Goal: Task Accomplishment & Management: Manage account settings

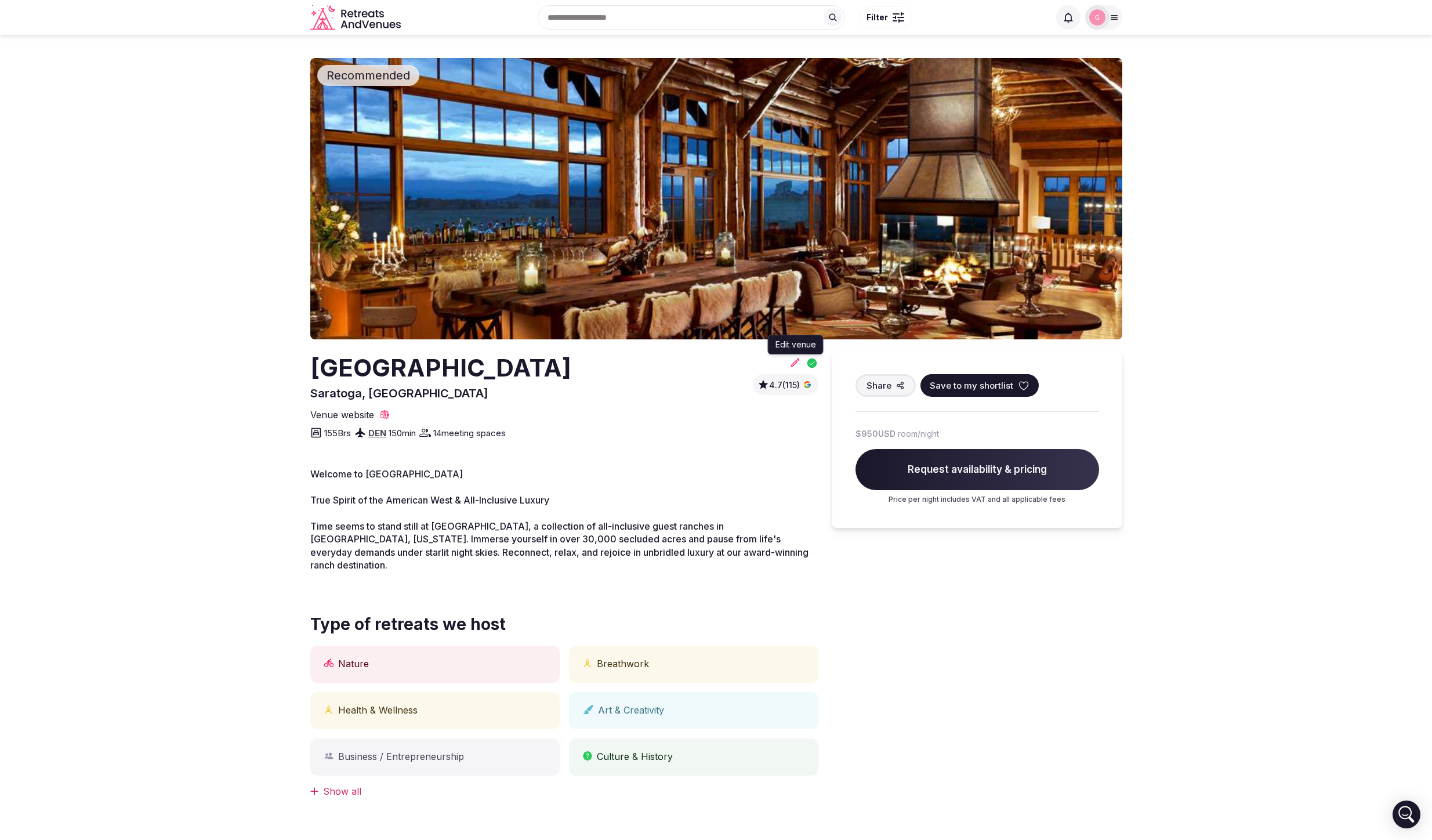
click at [792, 361] on icon at bounding box center [796, 363] width 12 height 12
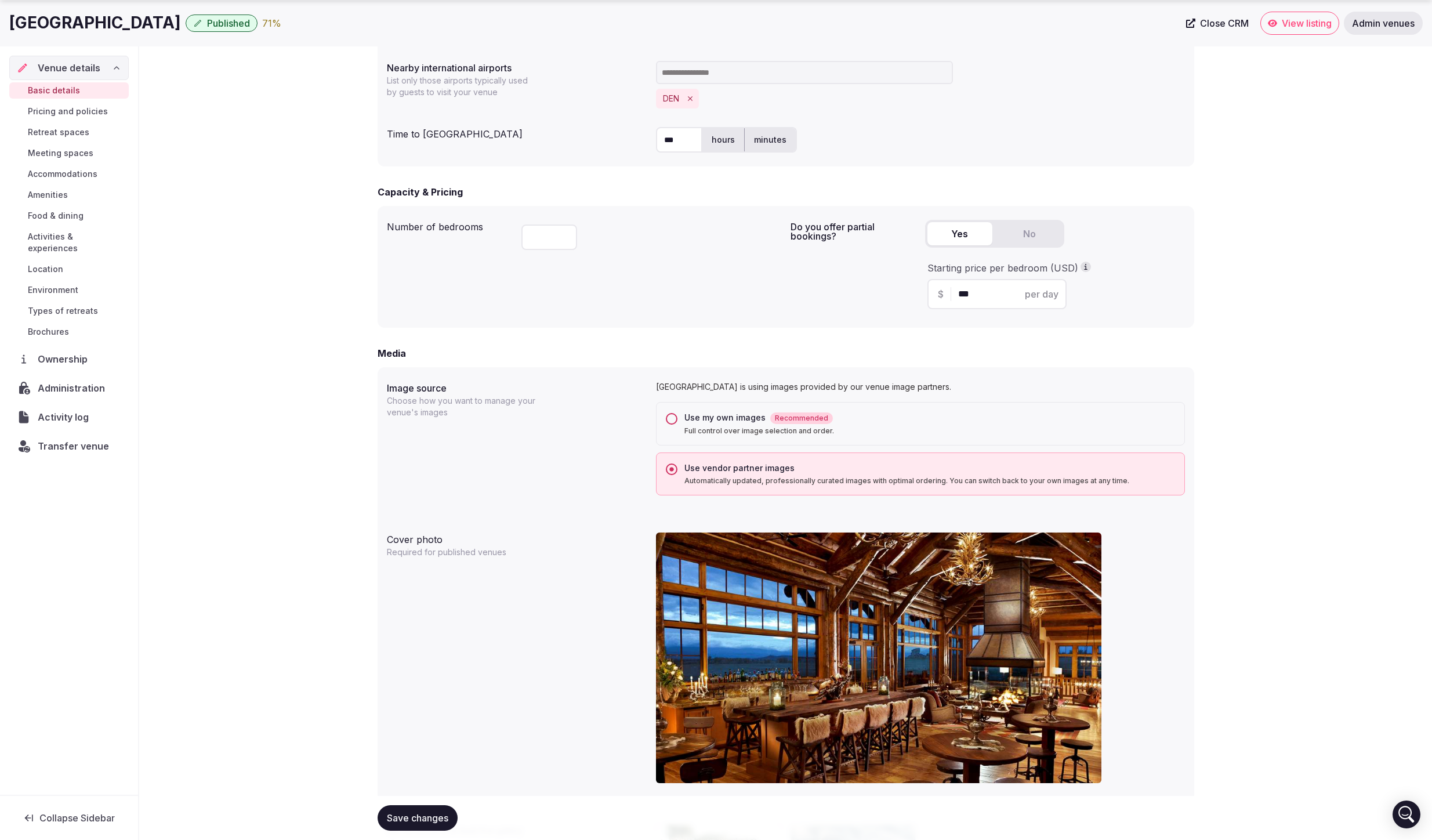
scroll to position [831, 0]
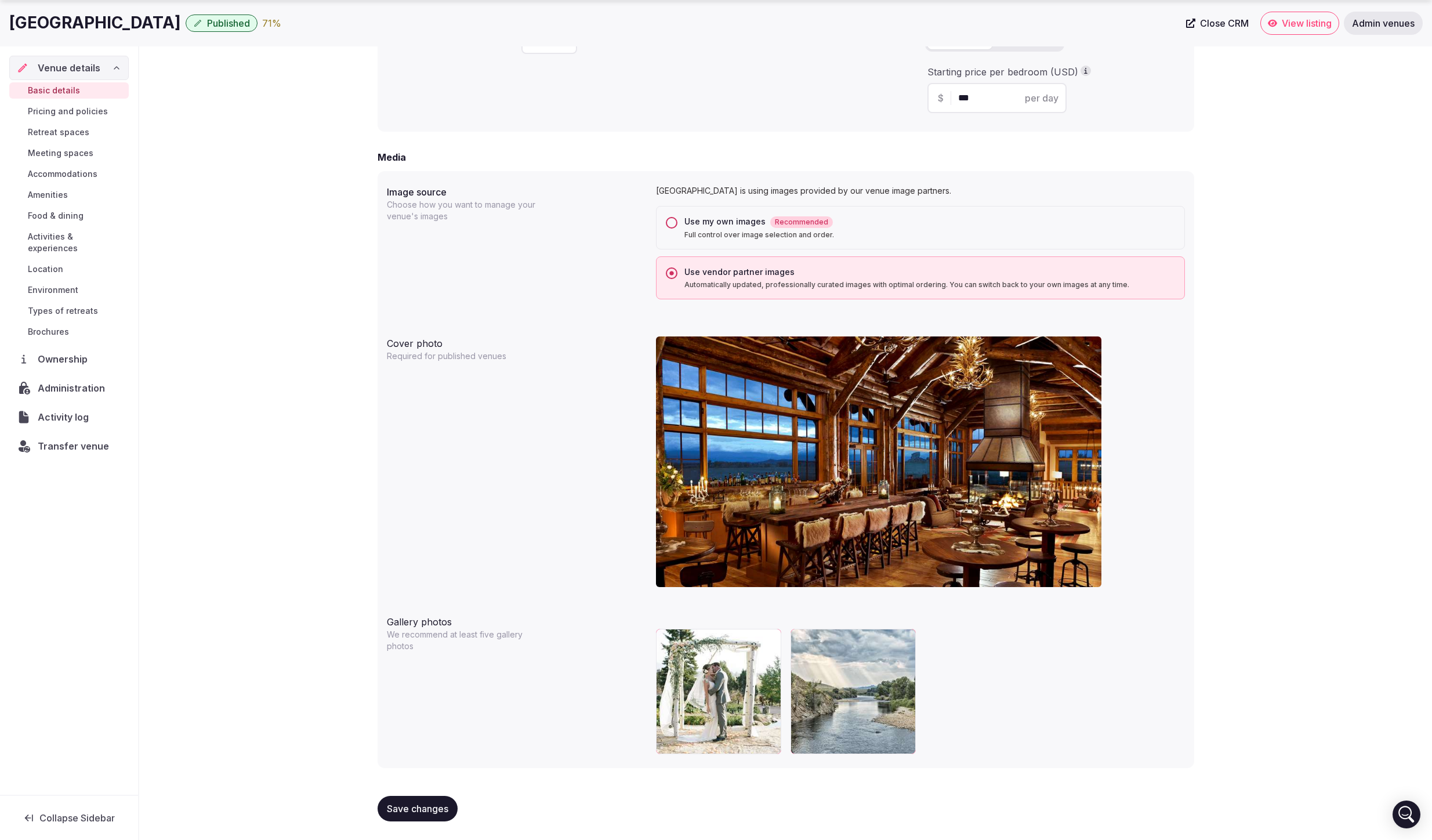
click at [694, 226] on div "Use my own images Recommended" at bounding box center [929, 221] width 491 height 12
click at [678, 226] on button "Use my own images Recommended Full control over image selection and order." at bounding box center [672, 223] width 12 height 12
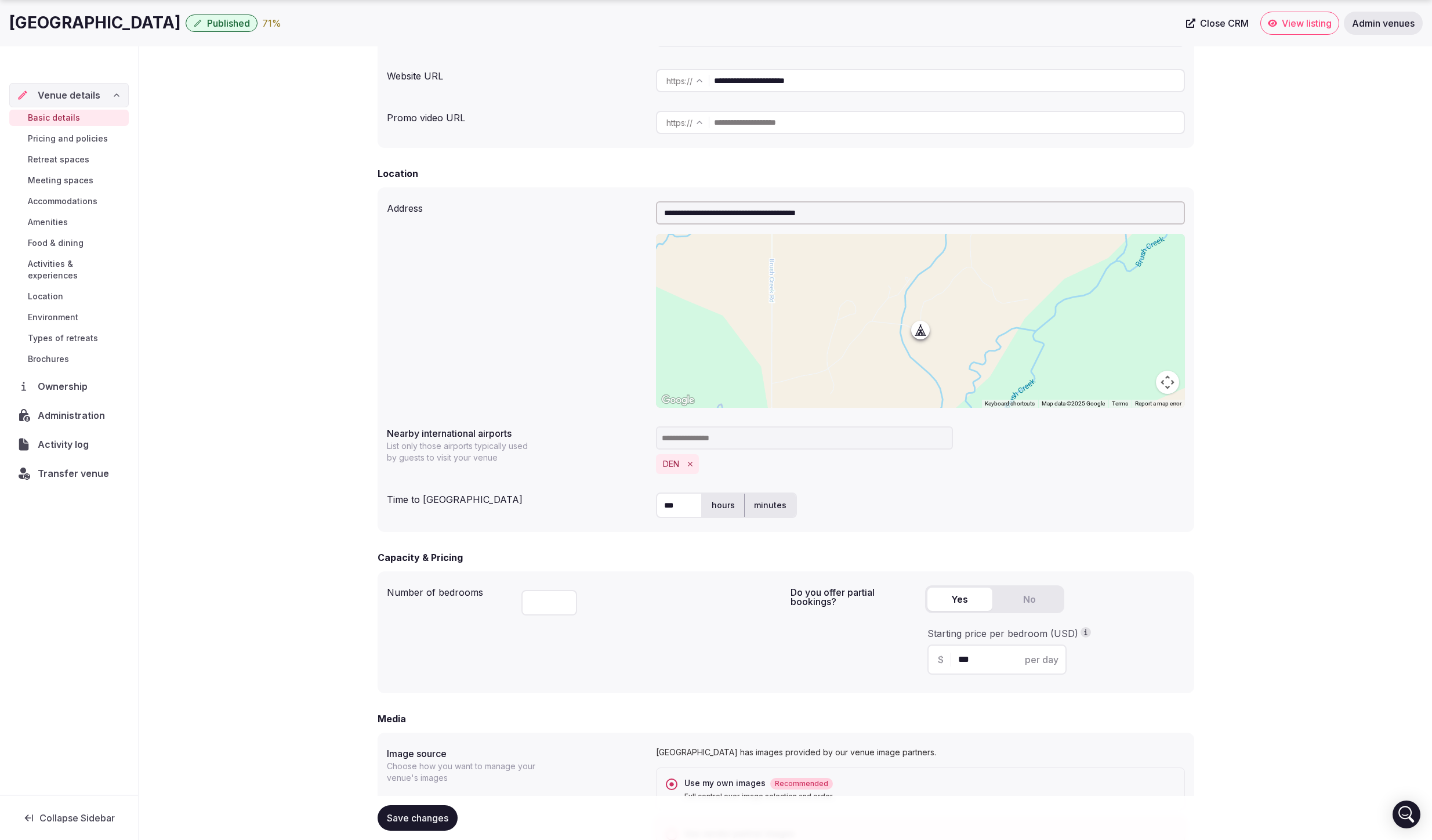
scroll to position [539, 0]
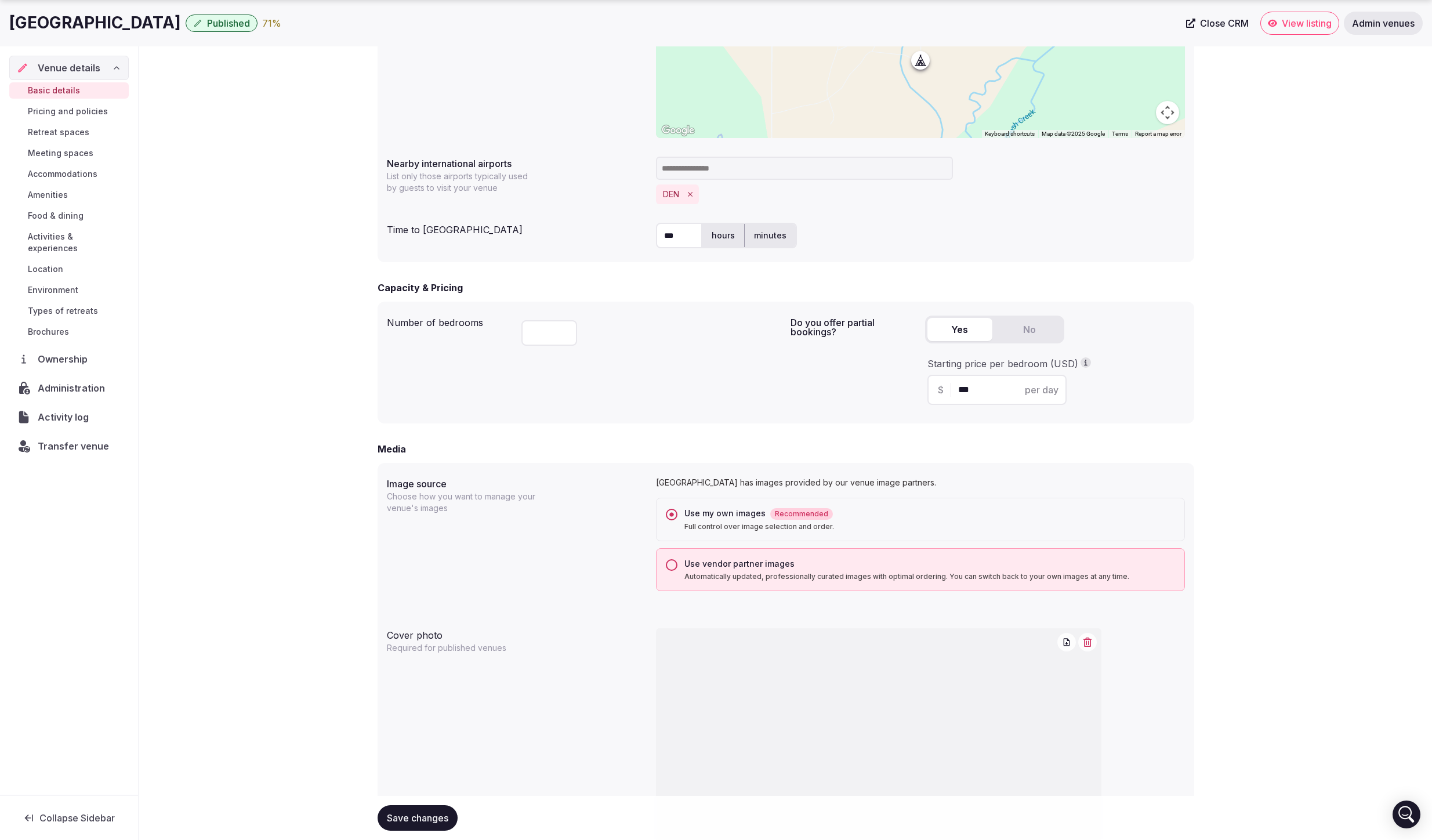
type button "no"
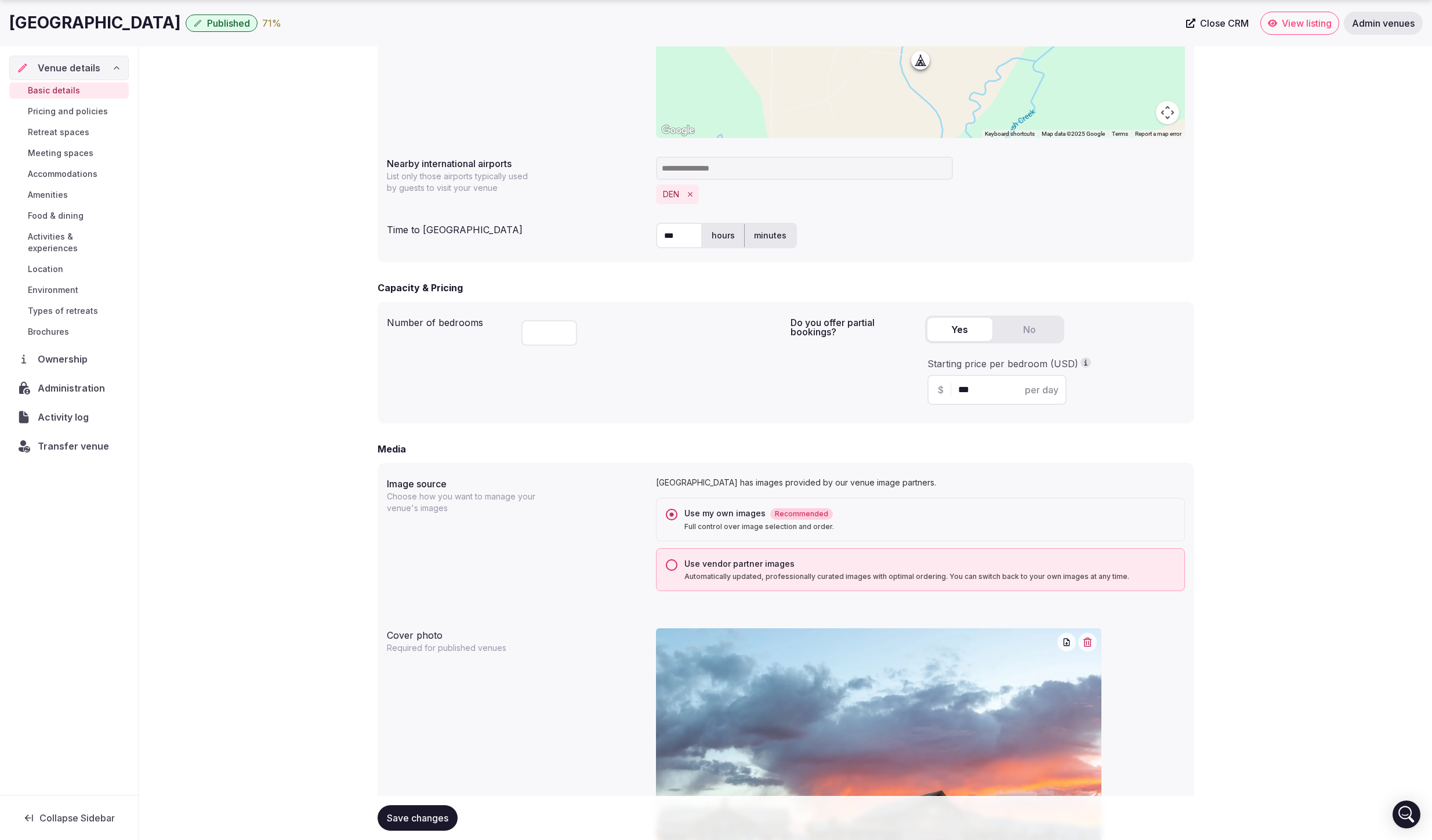
click at [670, 569] on button "Use vendor partner images Automatically updated, professionally curated images …" at bounding box center [672, 565] width 12 height 12
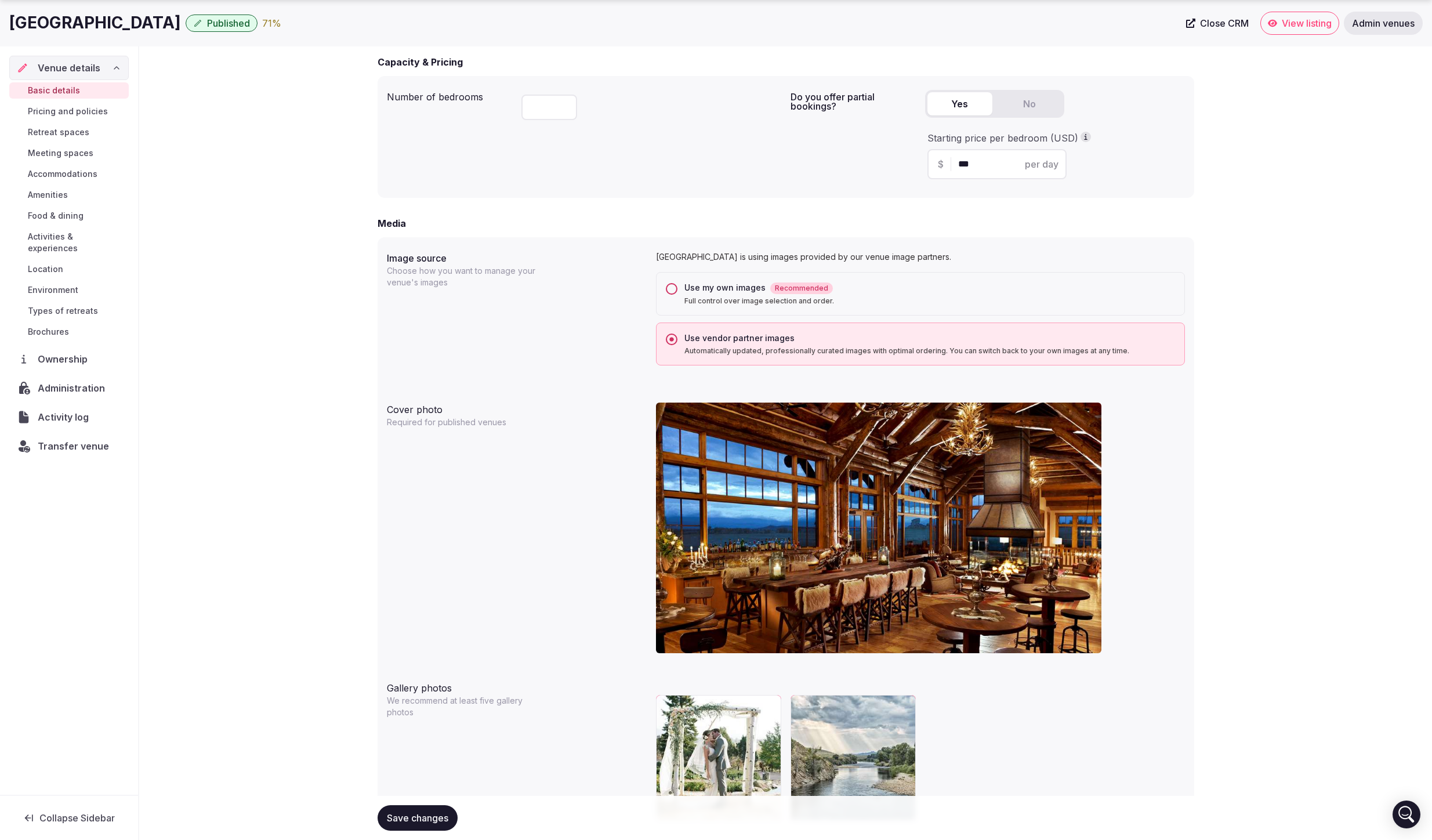
scroll to position [831, 0]
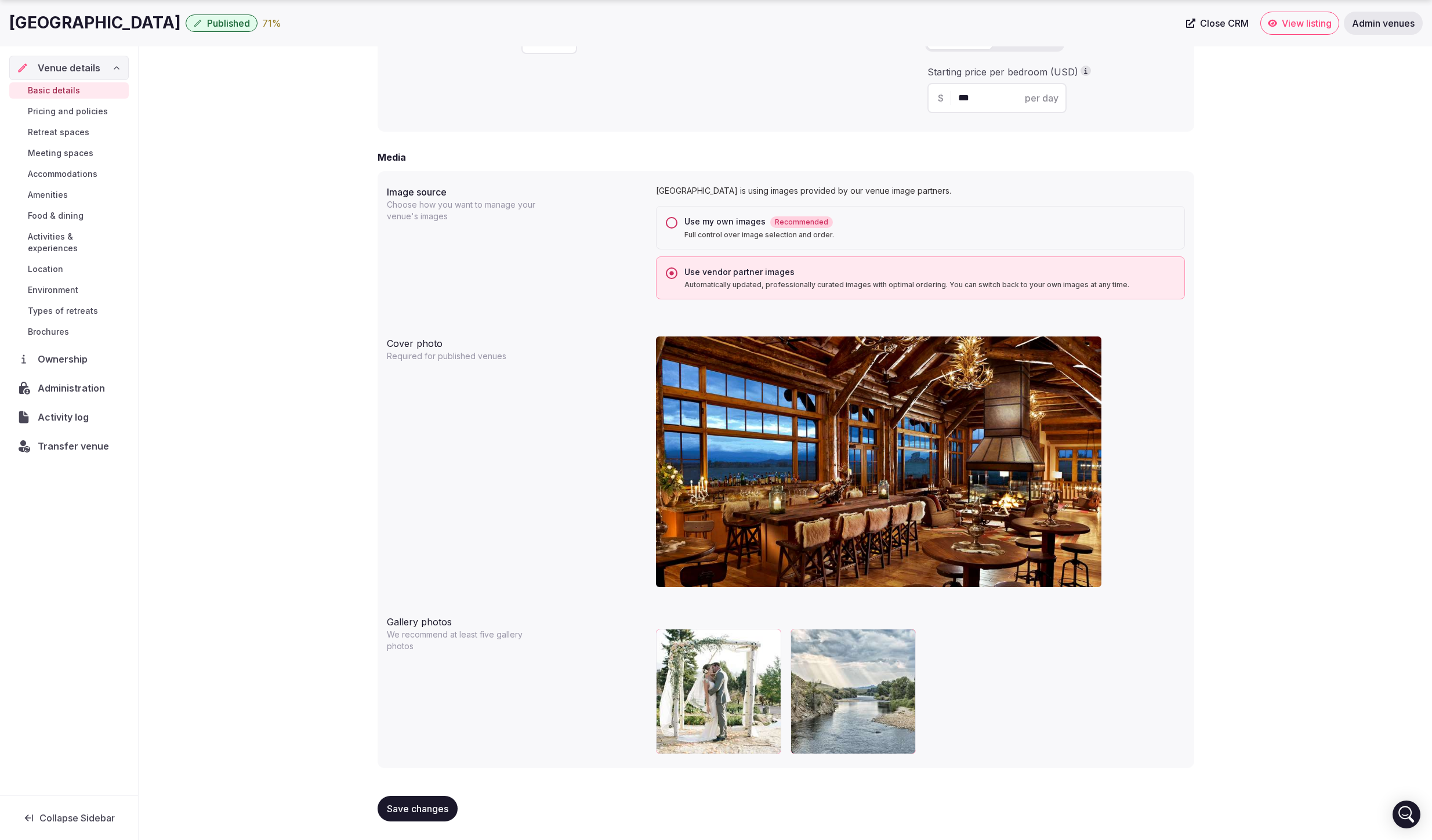
click at [427, 807] on span "Save changes" at bounding box center [418, 809] width 61 height 12
click at [492, 449] on div "Cover photo Required for published venues" at bounding box center [786, 466] width 798 height 269
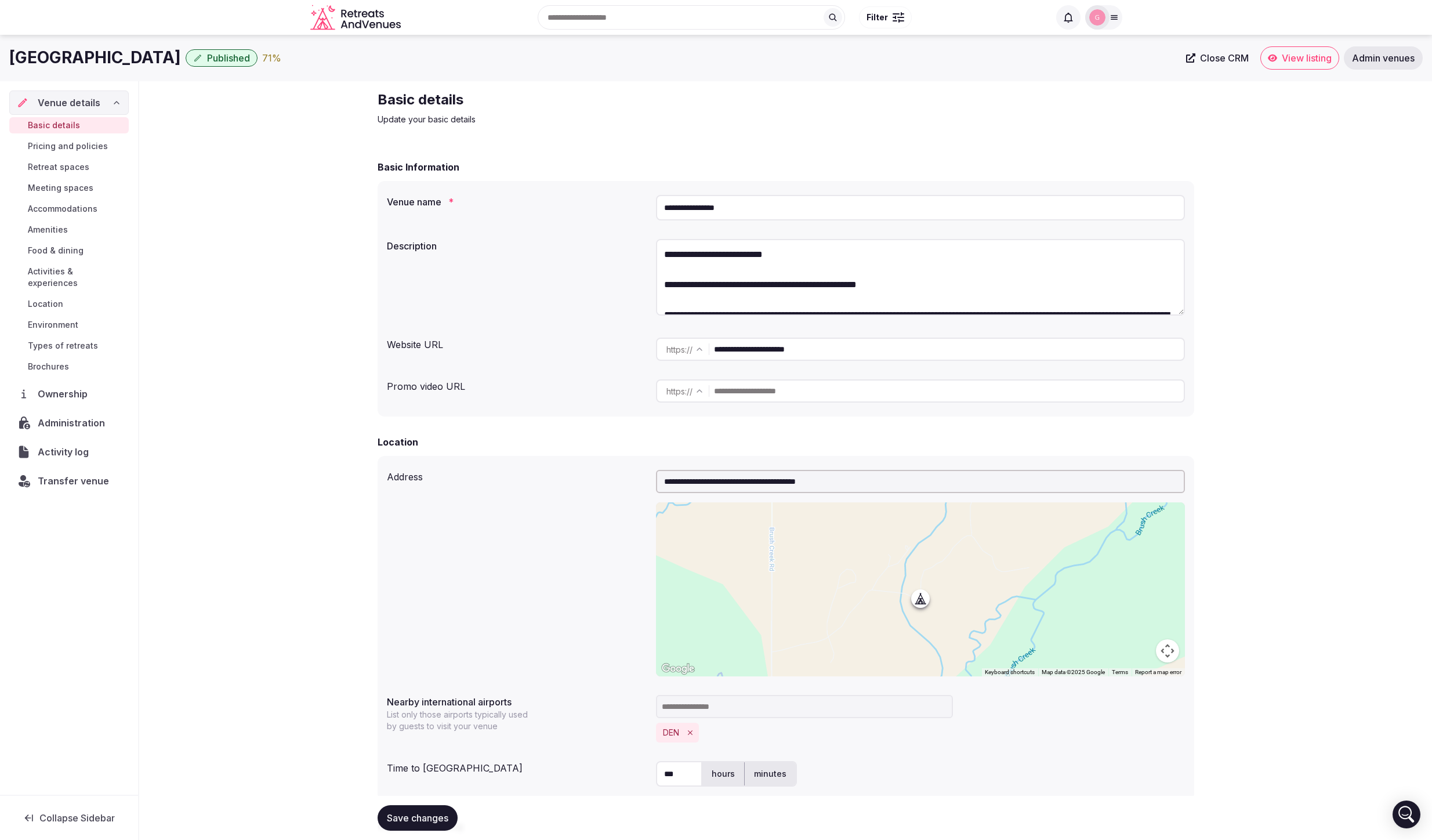
click at [1299, 59] on span "View listing" at bounding box center [1307, 58] width 50 height 12
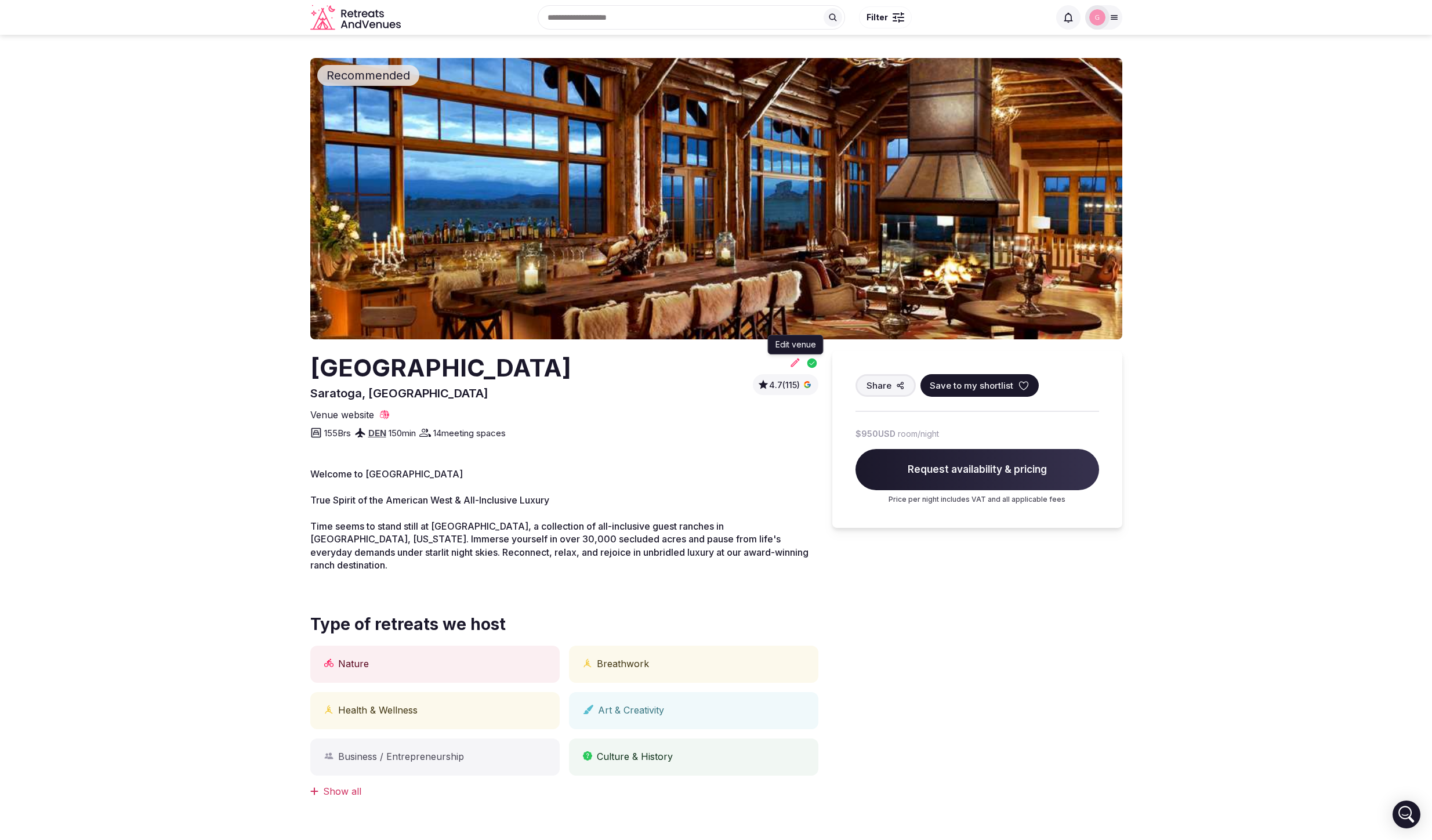
click at [794, 361] on icon at bounding box center [796, 363] width 12 height 12
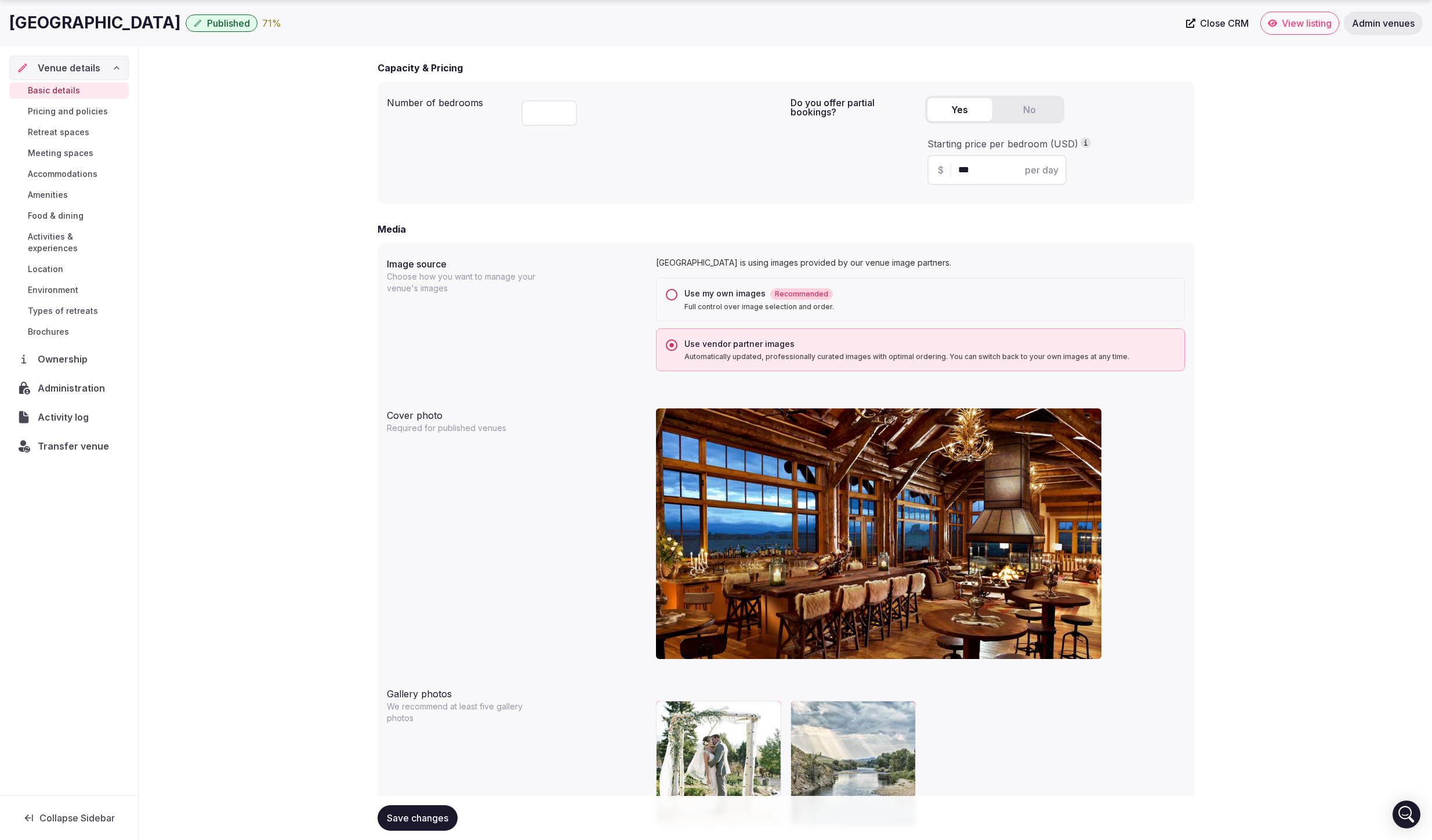
scroll to position [831, 0]
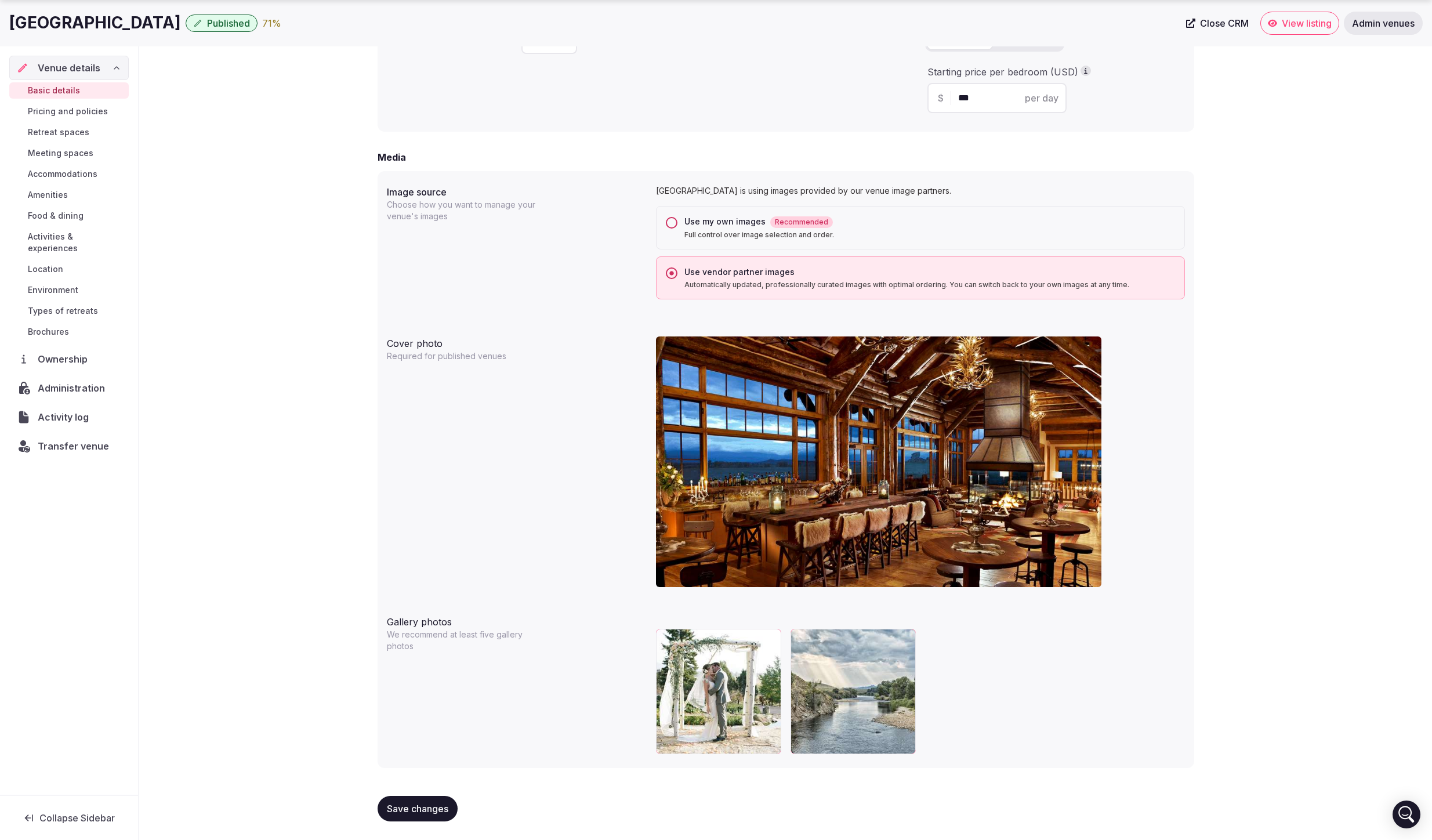
click at [671, 226] on button "Use my own images Recommended Full control over image selection and order." at bounding box center [672, 223] width 12 height 12
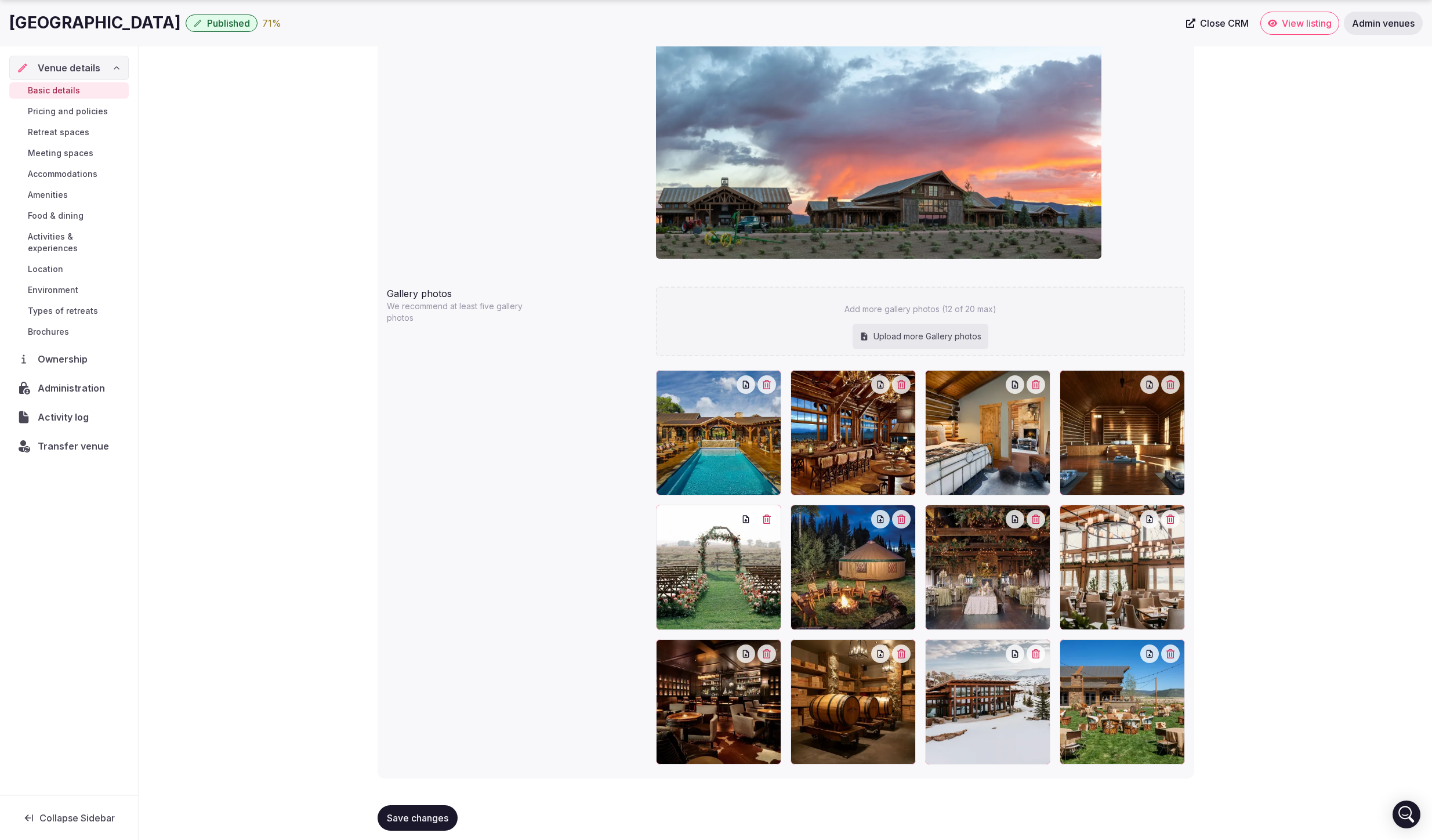
scroll to position [1169, 0]
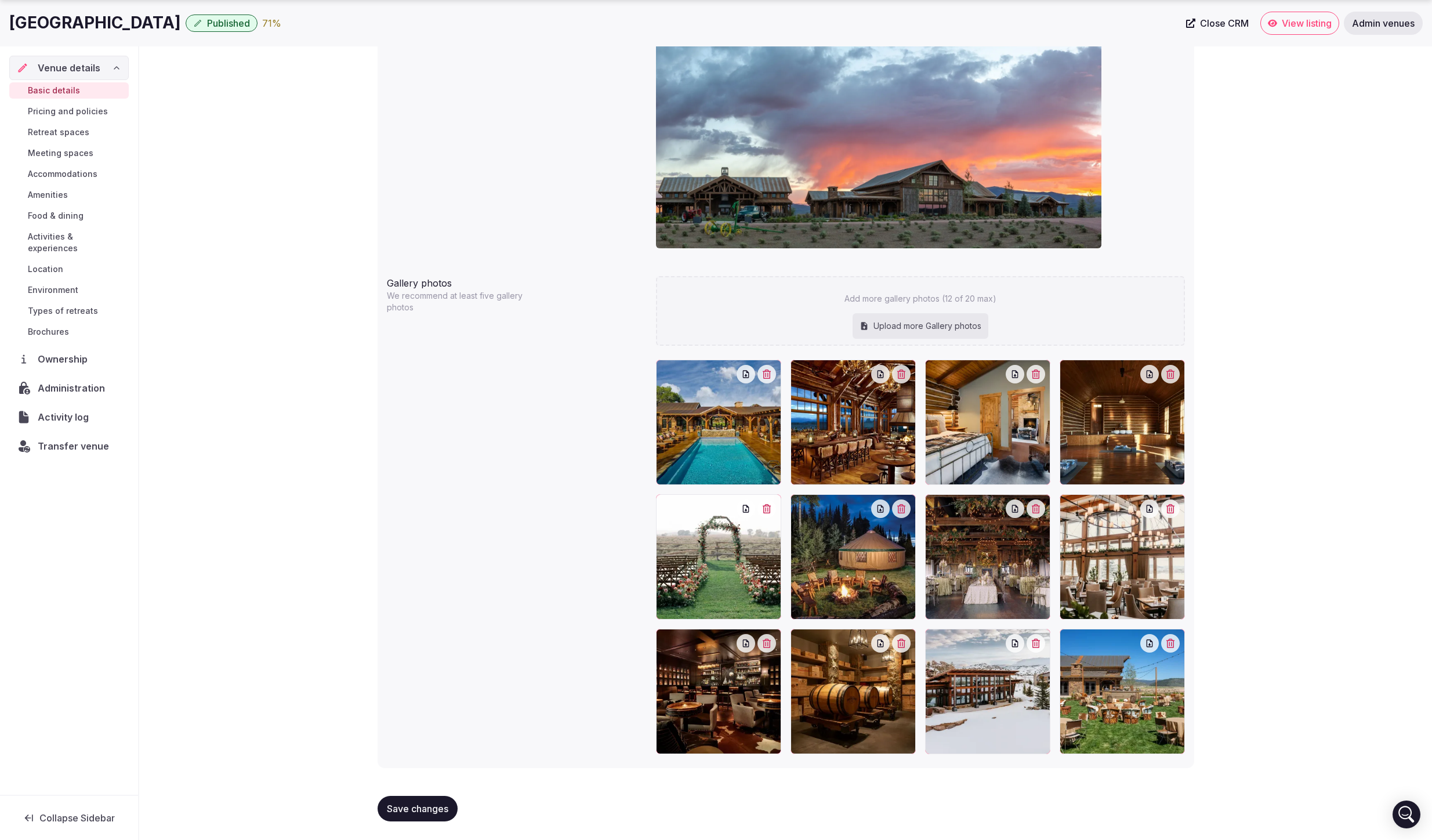
click at [423, 814] on span "Save changes" at bounding box center [418, 809] width 61 height 12
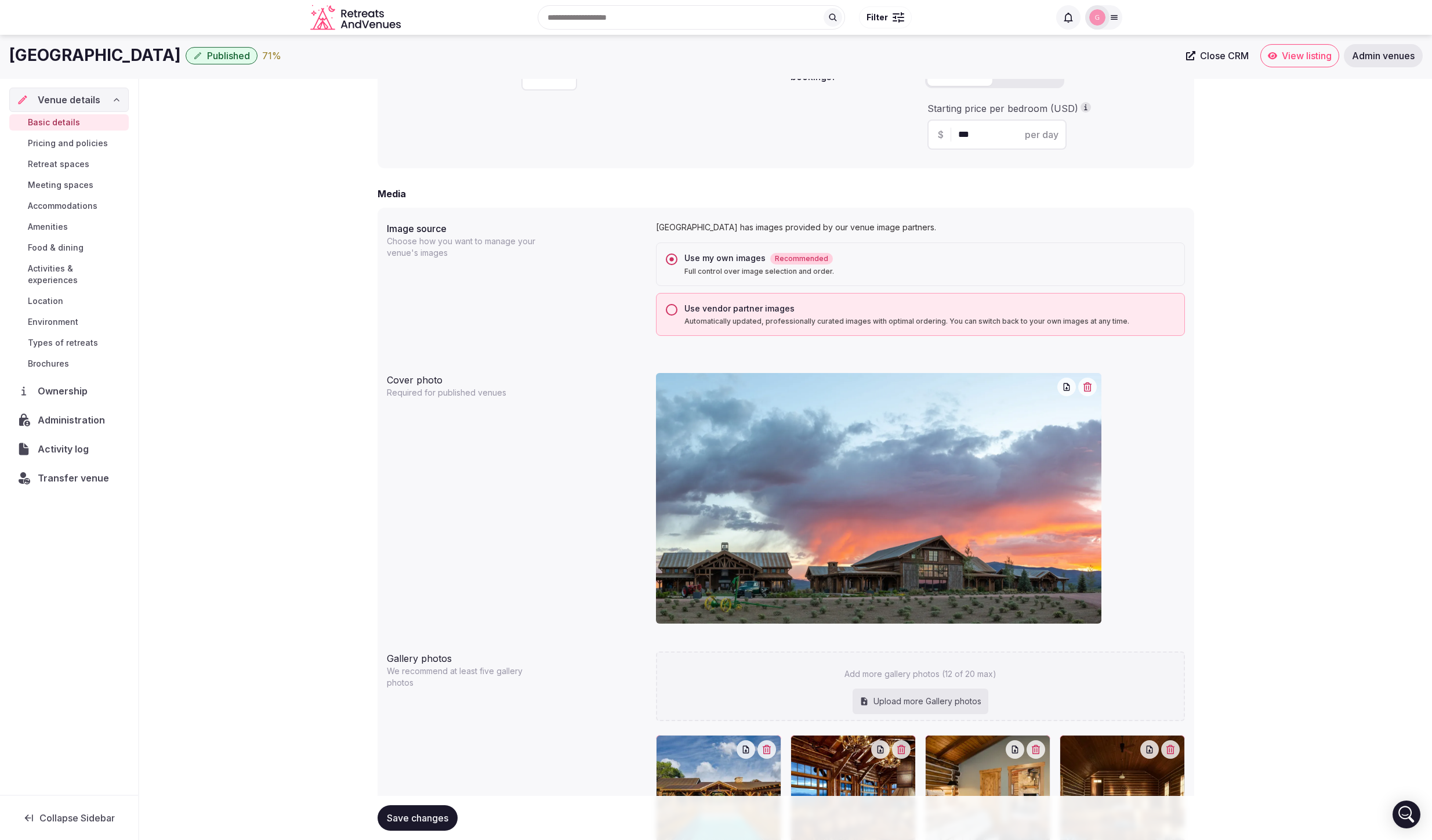
scroll to position [742, 0]
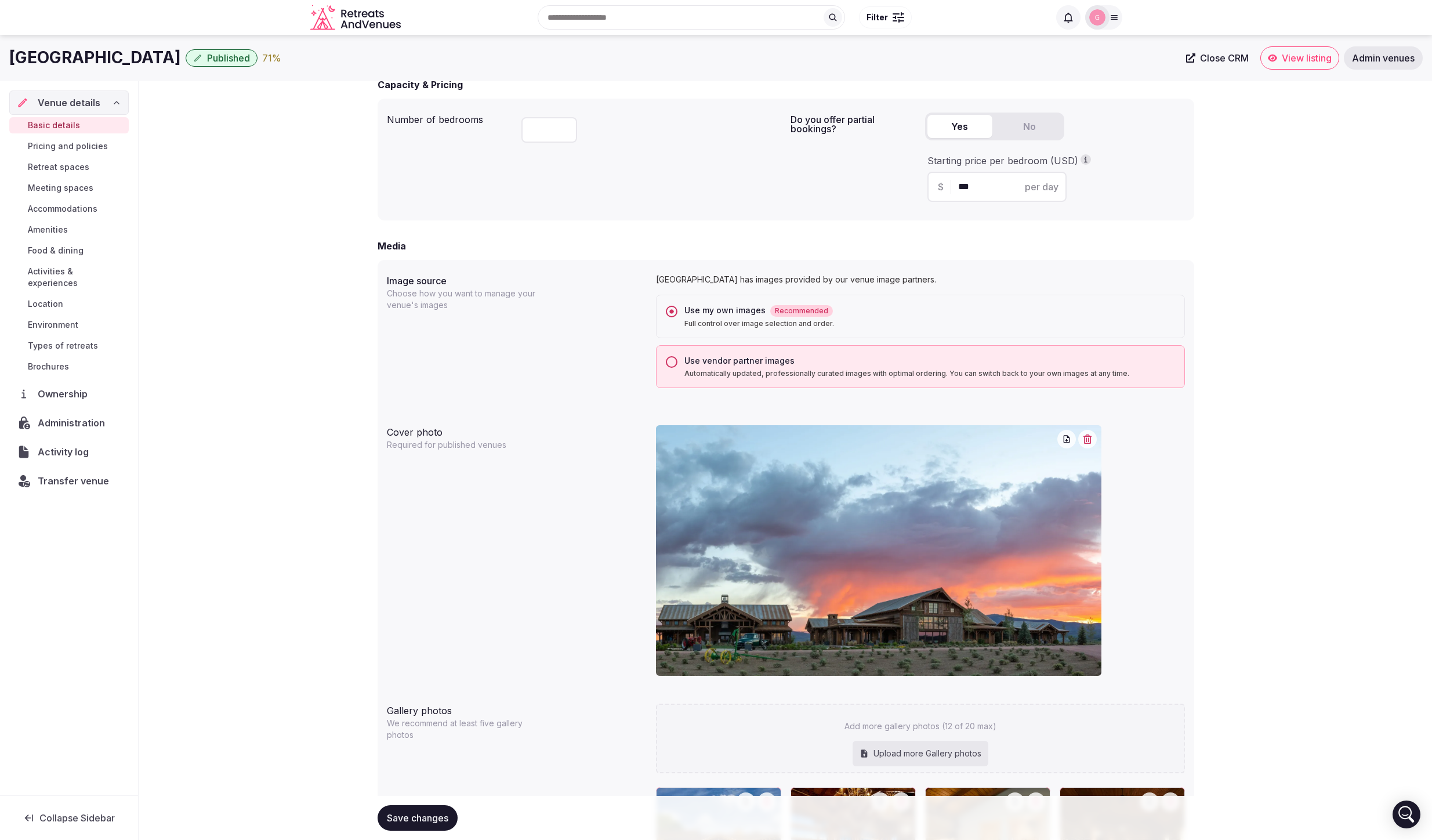
click at [1313, 59] on span "View listing" at bounding box center [1307, 58] width 50 height 12
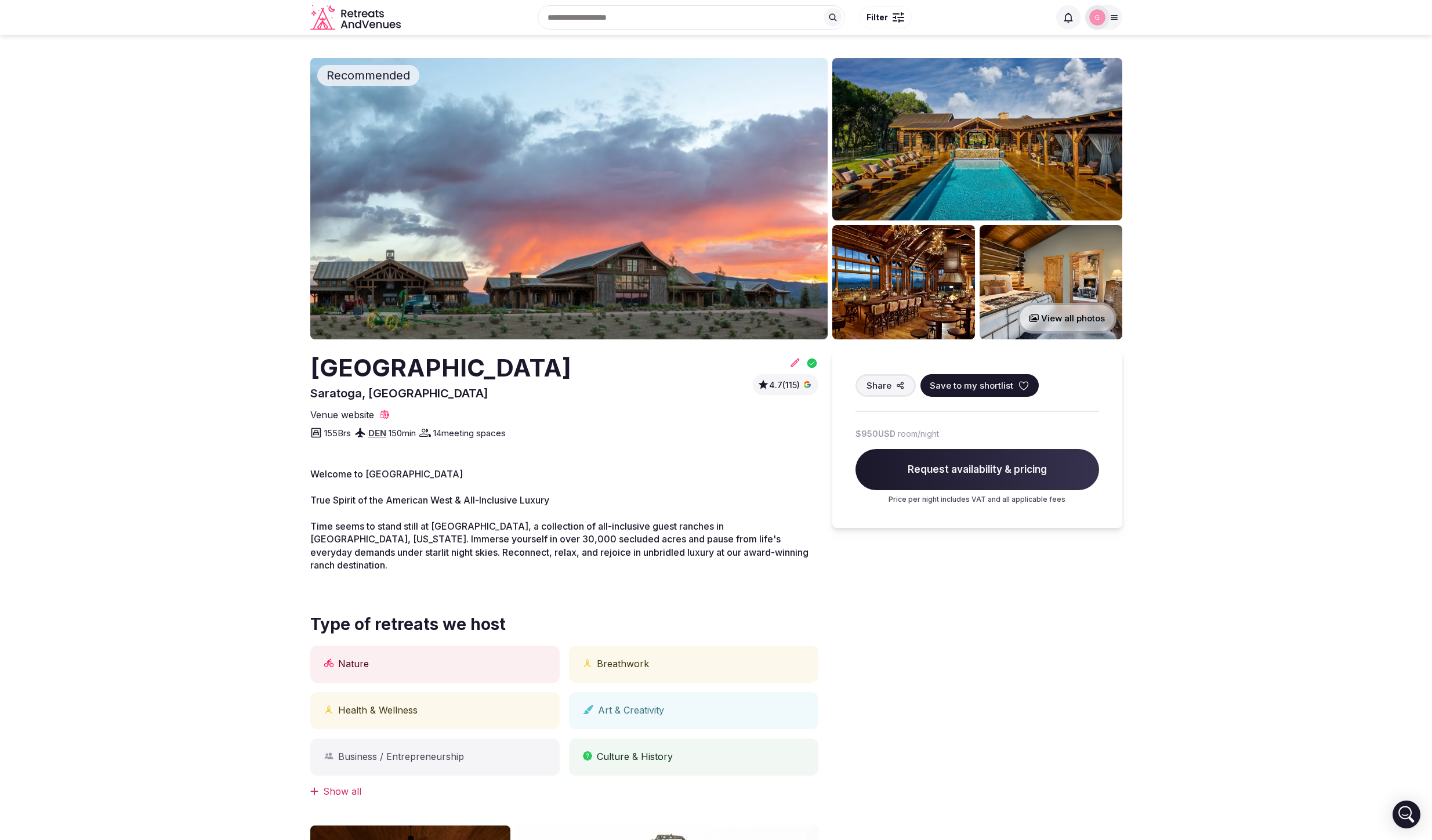
drag, startPoint x: 1237, startPoint y: 448, endPoint x: 1227, endPoint y: 447, distance: 10.0
click at [1237, 448] on section "Recommended View all photos Brush Creek Ranch Saratoga, United States 4.7 (115)…" at bounding box center [716, 676] width 1432 height 1283
click at [795, 364] on icon at bounding box center [796, 363] width 12 height 12
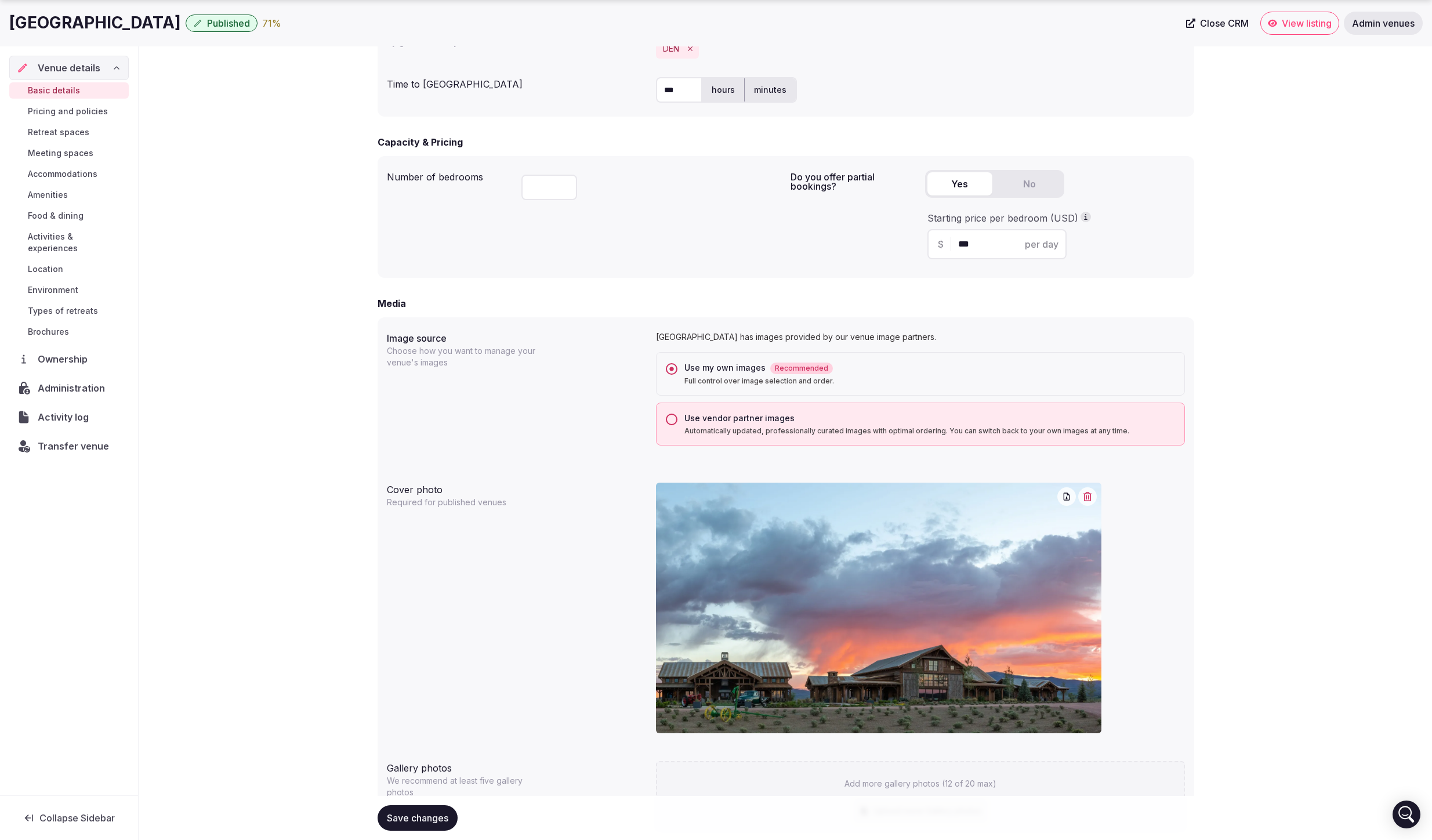
scroll to position [688, 0]
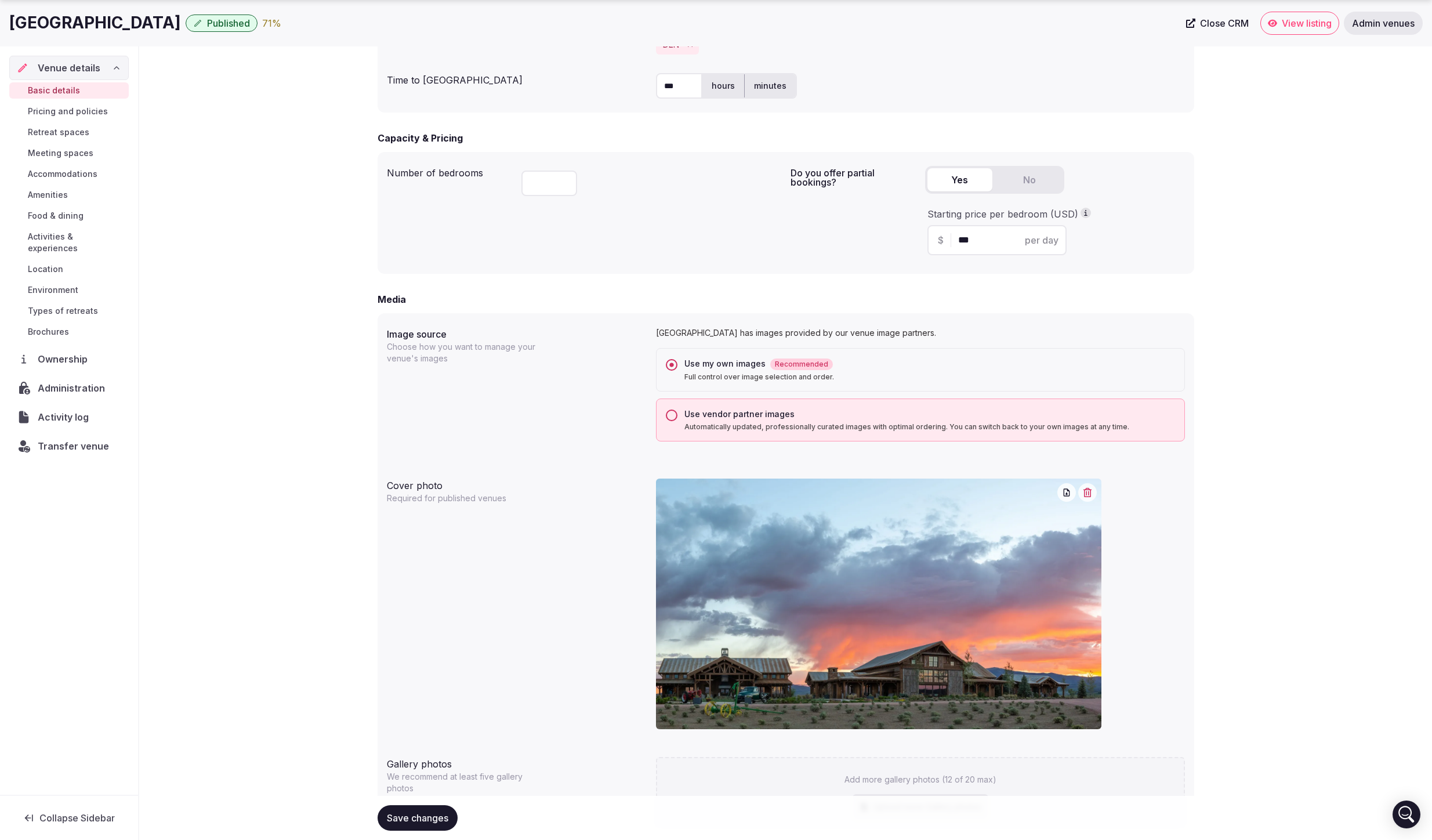
click at [1365, 398] on div "**********" at bounding box center [785, 357] width 1293 height 1927
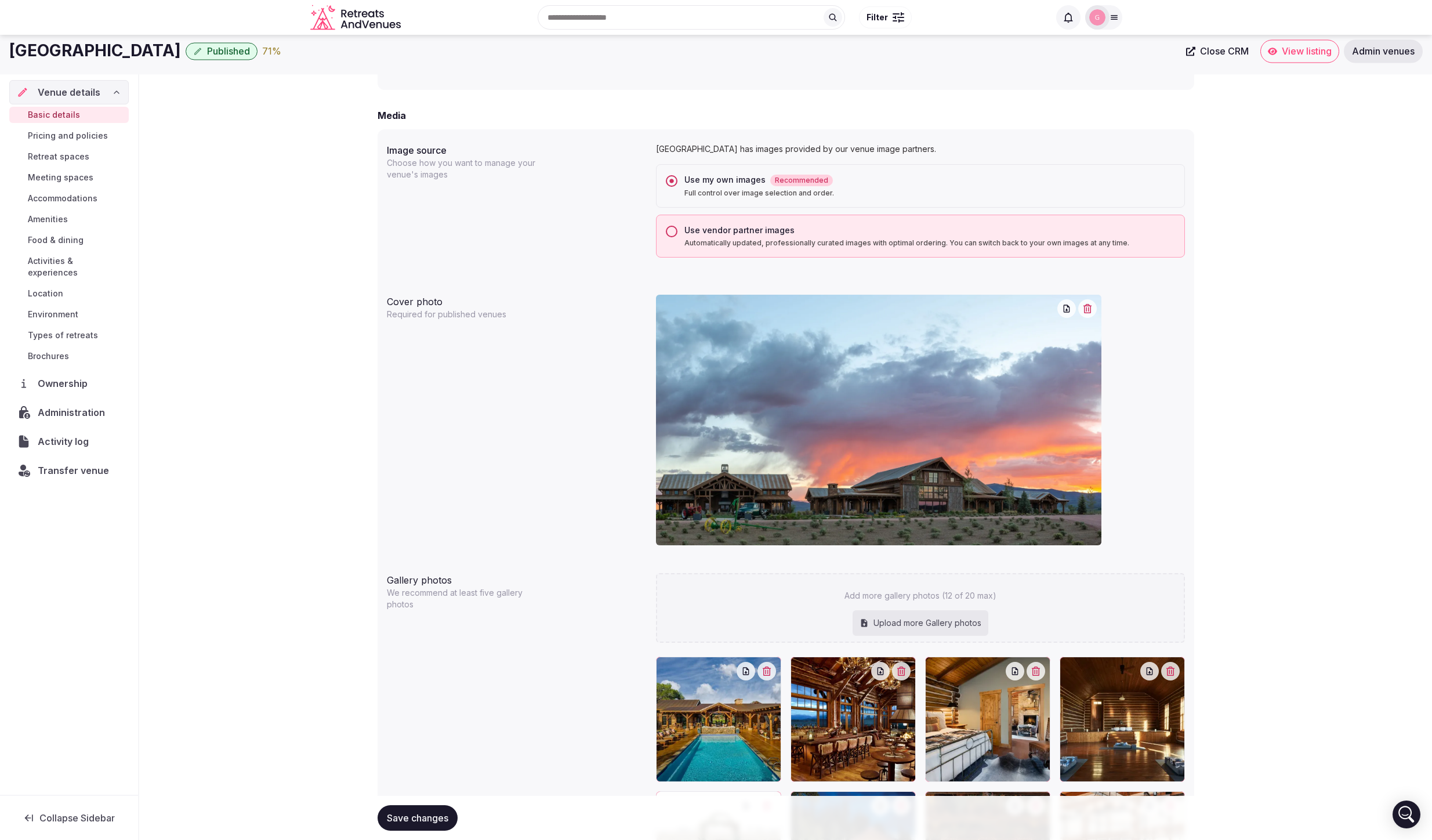
scroll to position [770, 0]
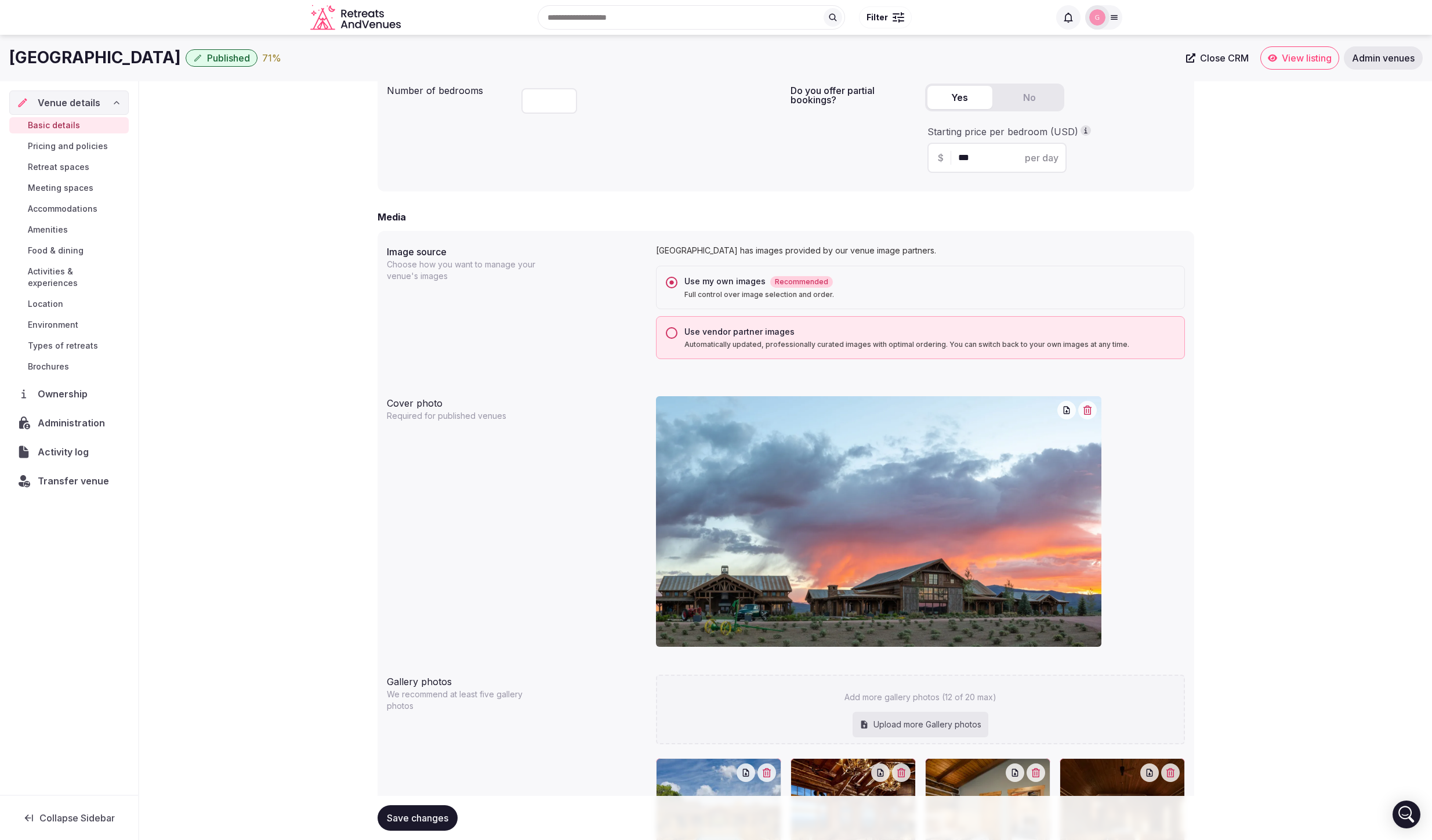
click at [492, 318] on div "Image source Choose how you want to manage your venue's images Brush Creek Ranc…" at bounding box center [786, 301] width 798 height 124
click at [301, 321] on div "**********" at bounding box center [785, 274] width 1293 height 1927
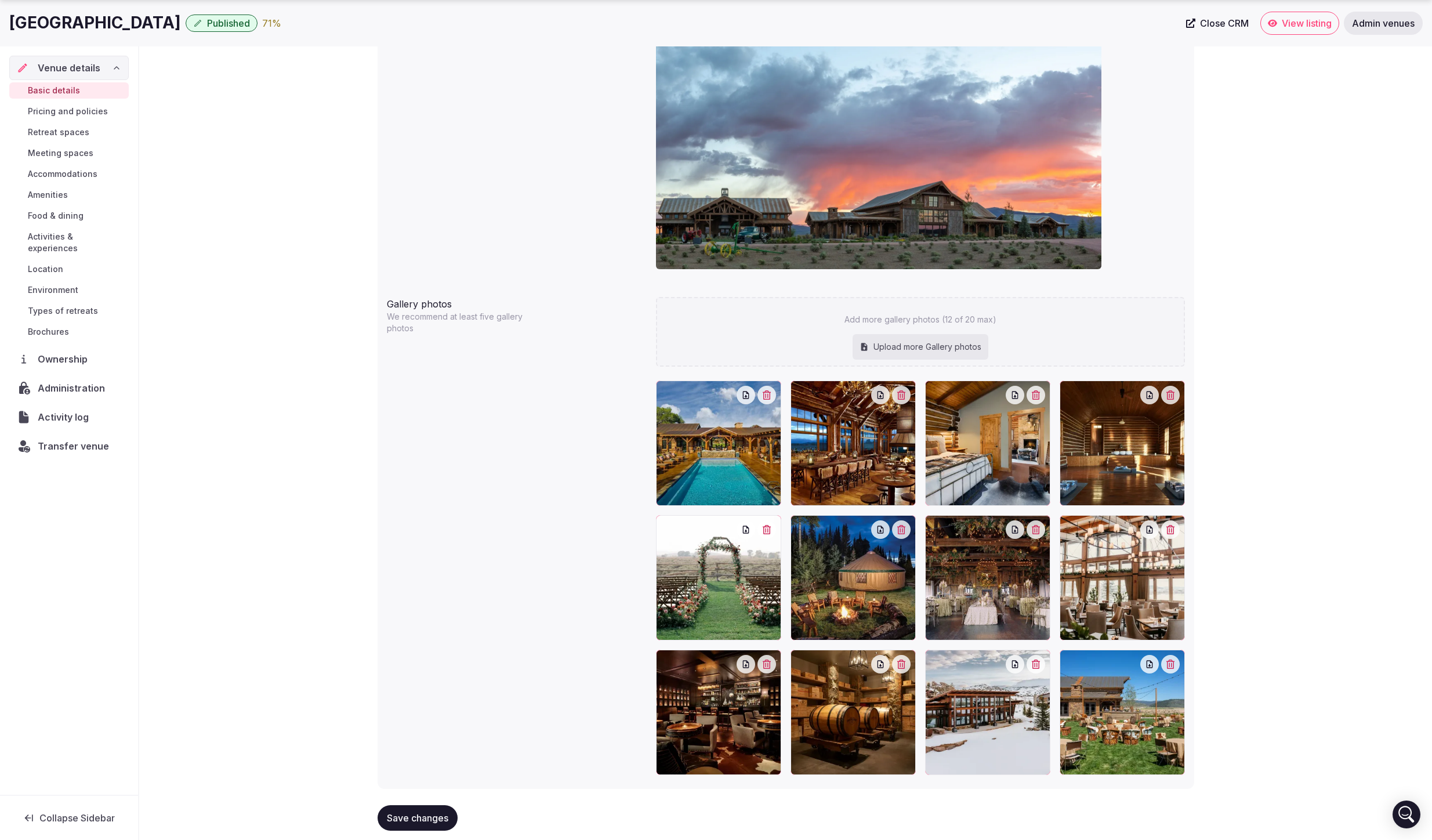
scroll to position [1169, 0]
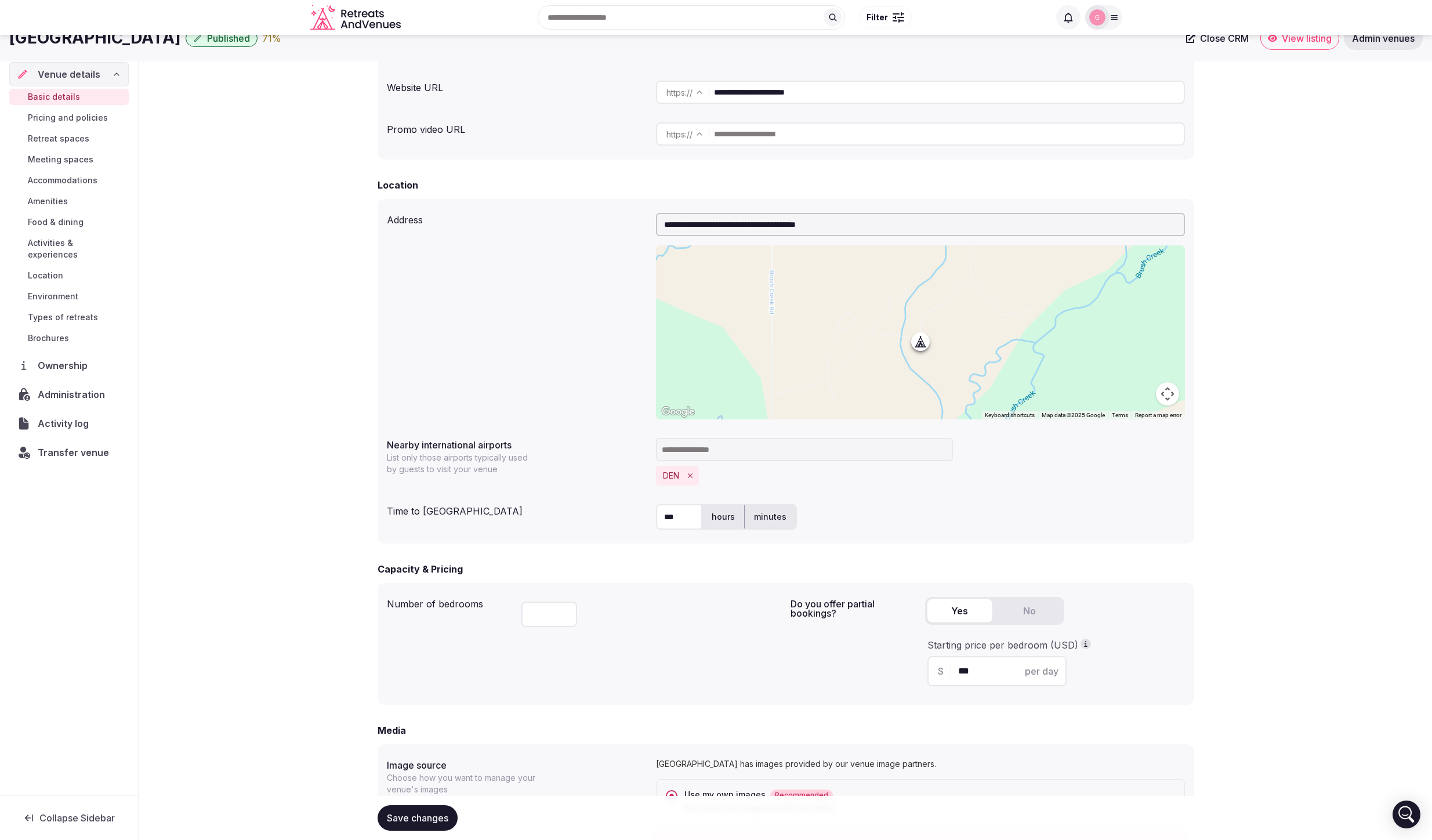
scroll to position [0, 0]
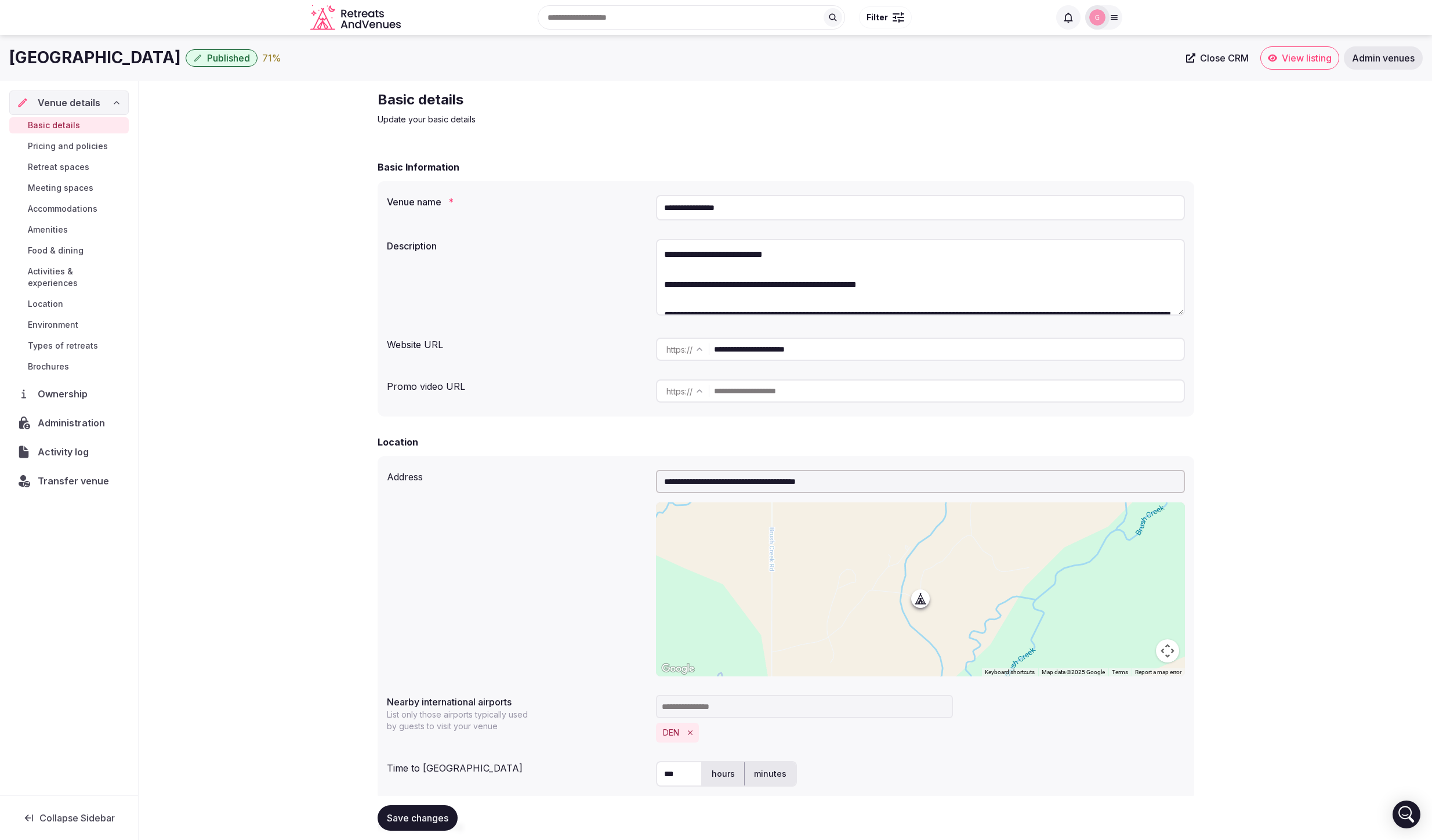
click at [1297, 57] on span "View listing" at bounding box center [1307, 58] width 50 height 12
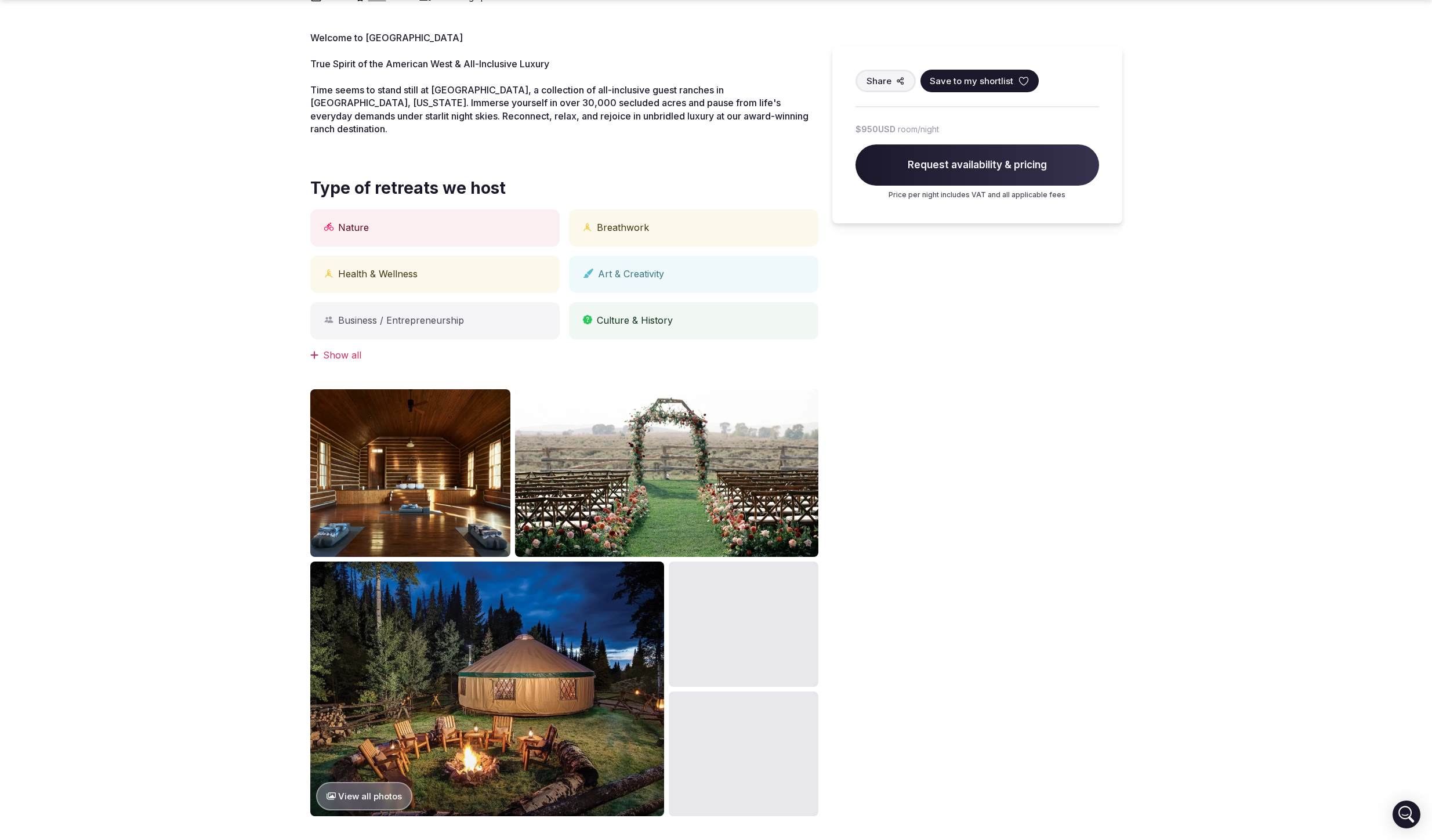
scroll to position [572, 0]
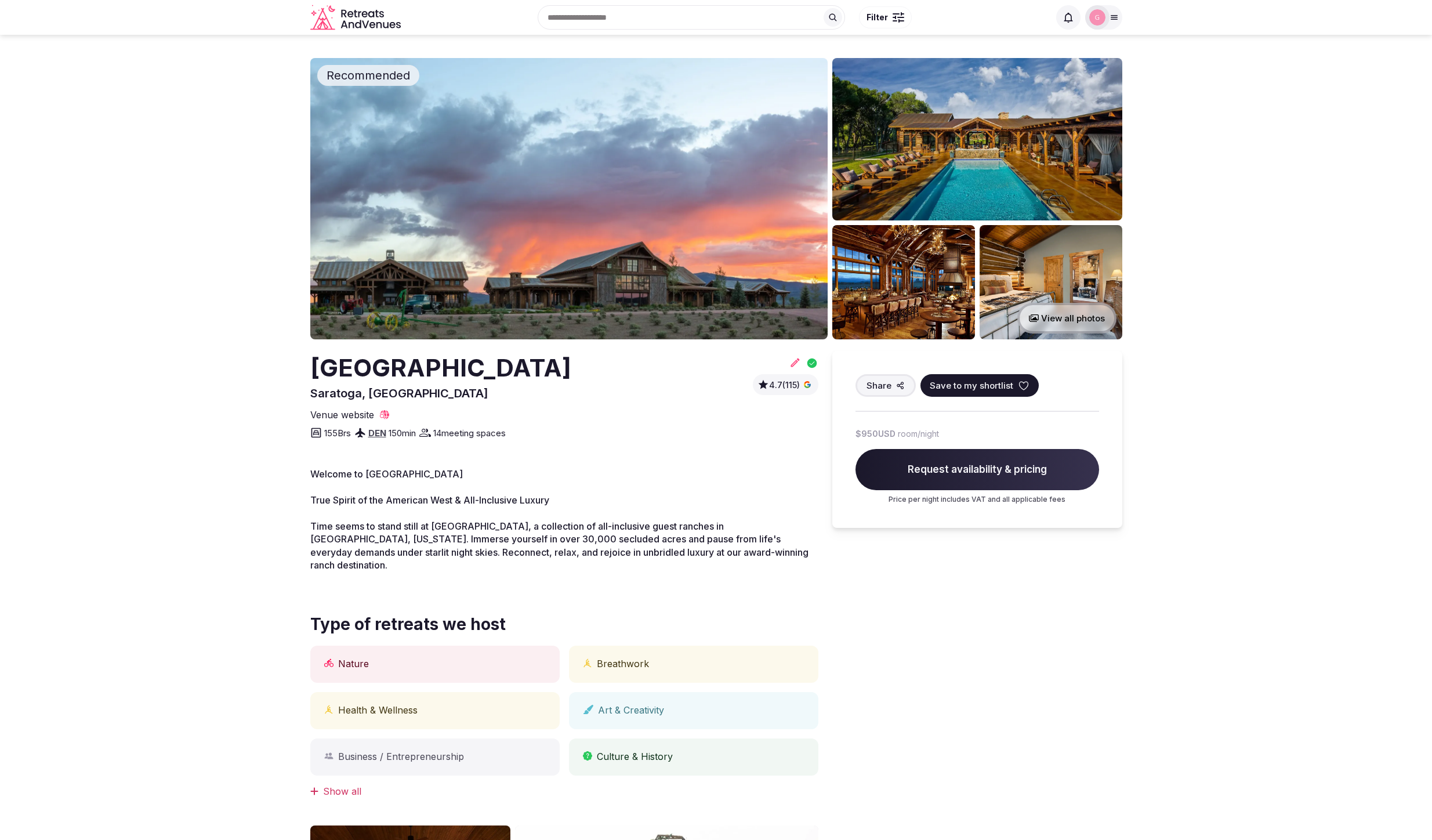
click at [791, 364] on icon at bounding box center [795, 363] width 8 height 8
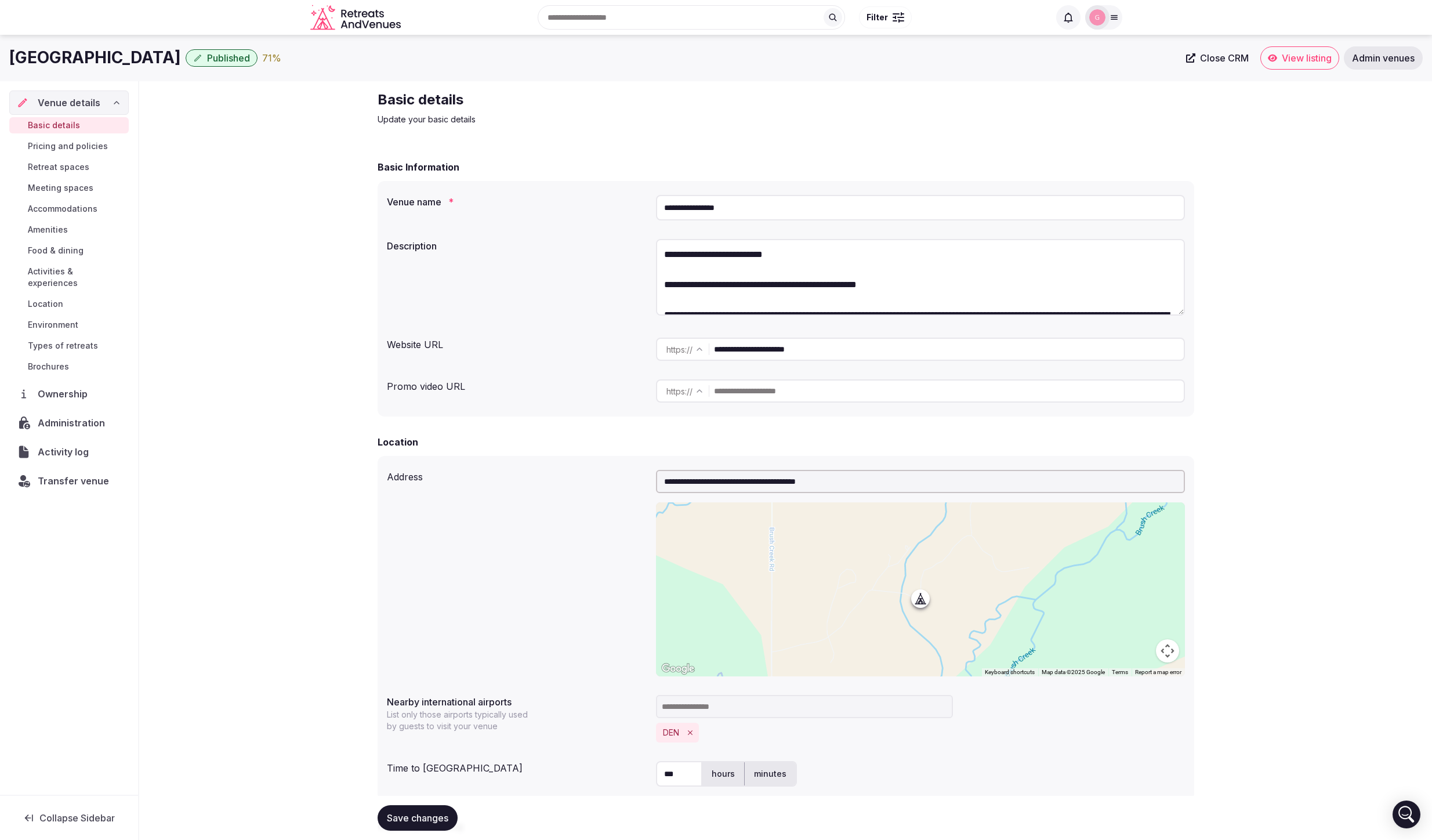
click at [98, 439] on div "Activity log" at bounding box center [69, 451] width 120 height 24
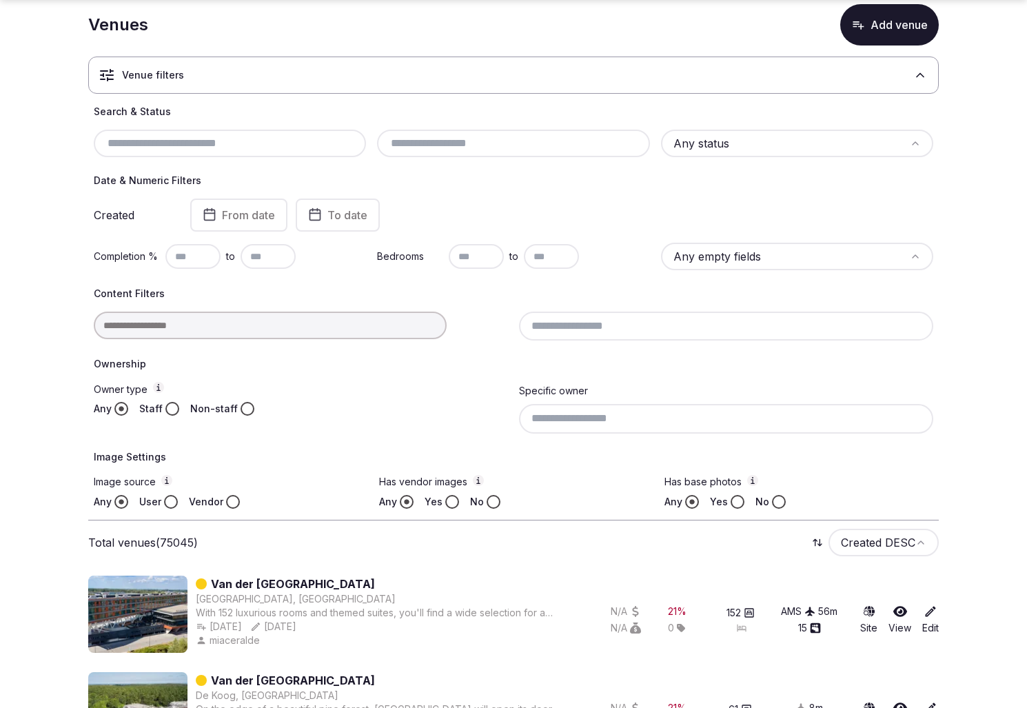
scroll to position [76, 0]
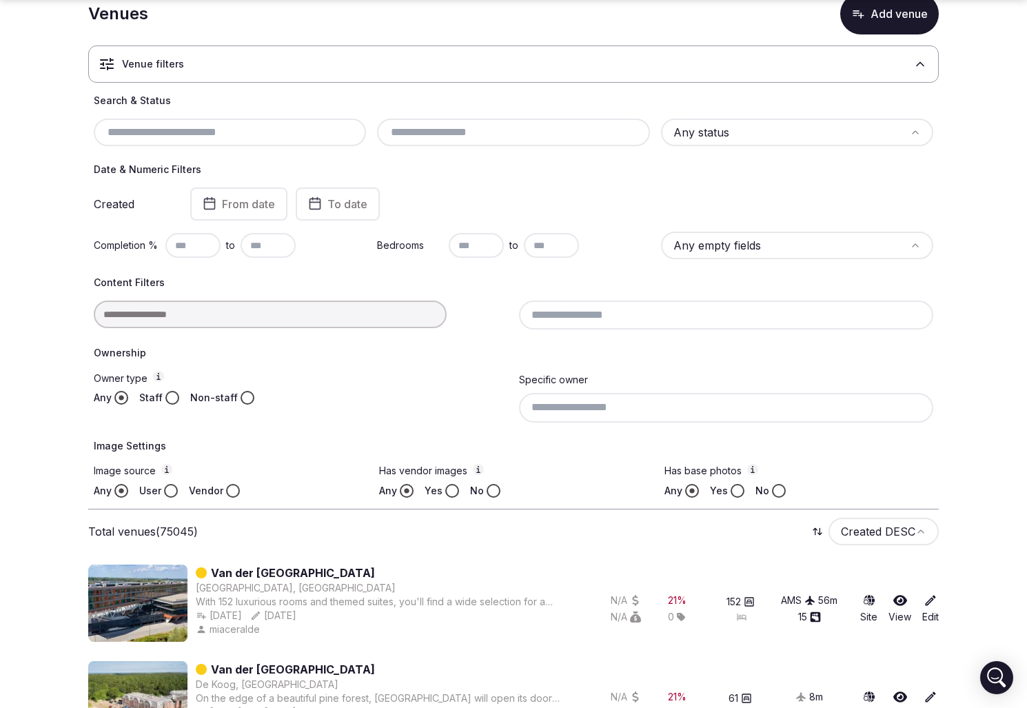
click at [930, 601] on icon at bounding box center [931, 600] width 10 height 10
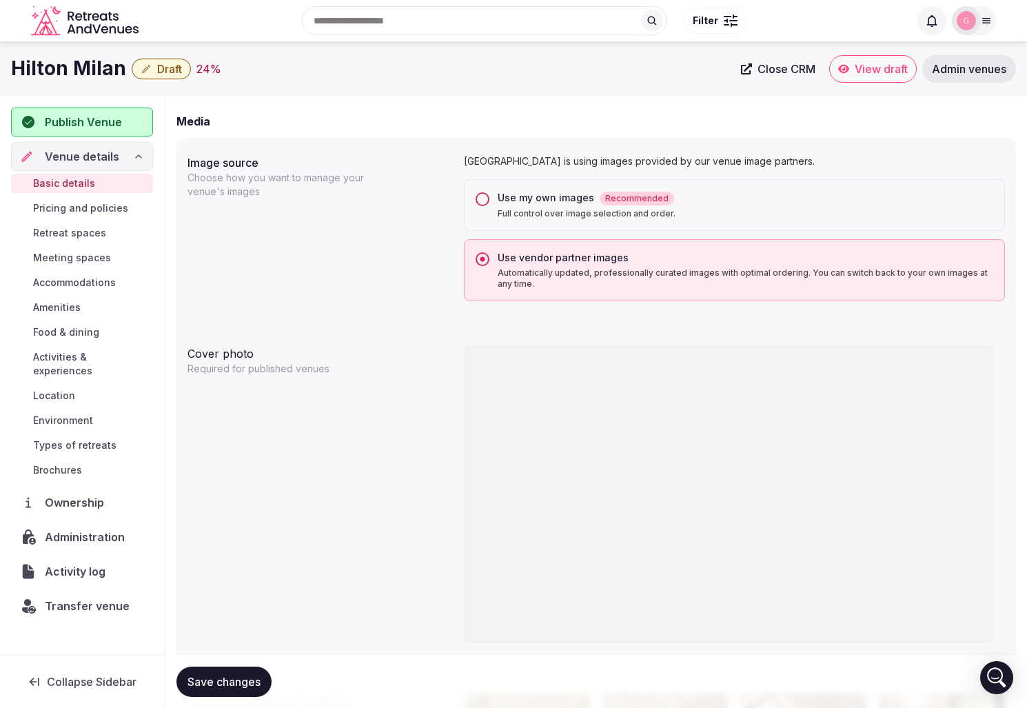
scroll to position [1034, 0]
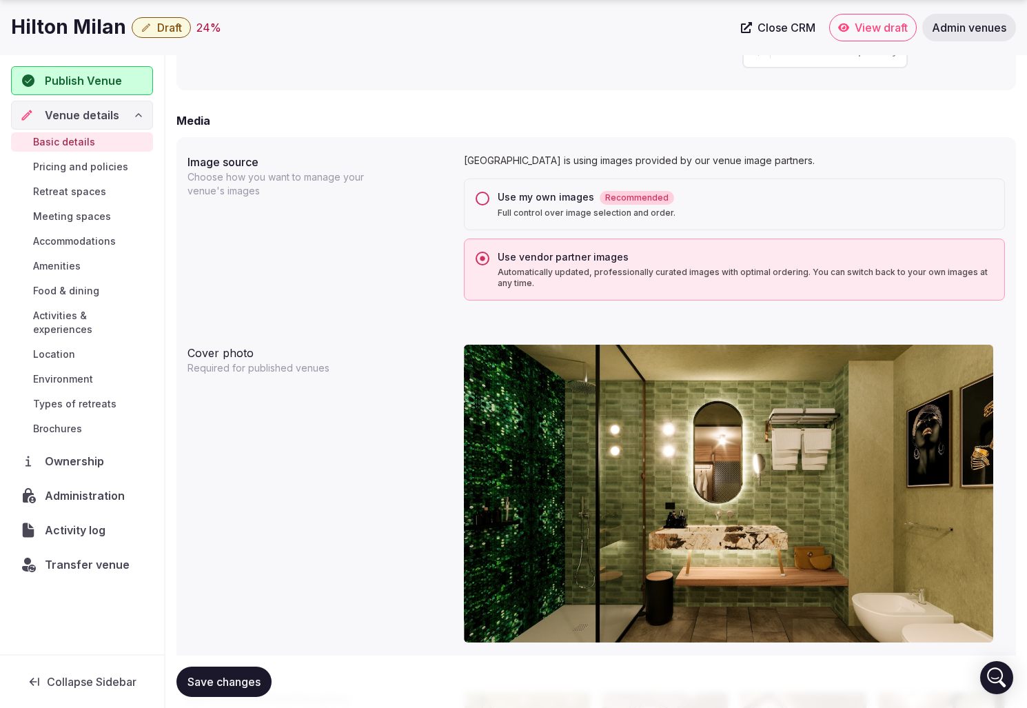
click at [481, 198] on button "Use my own images Recommended Full control over image selection and order." at bounding box center [483, 199] width 14 height 14
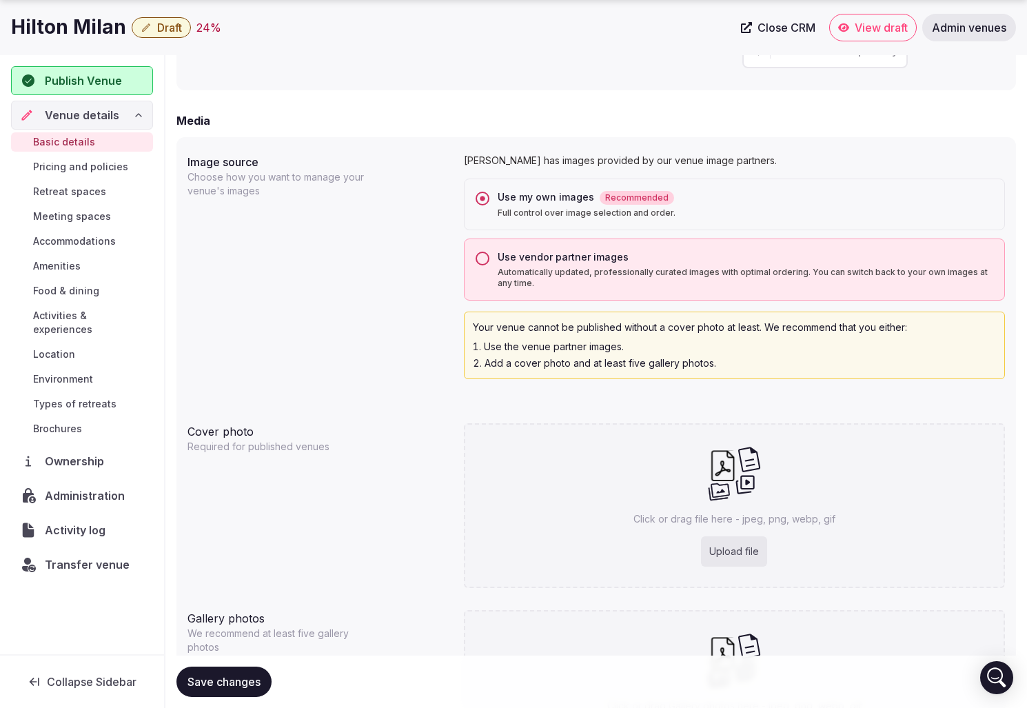
click at [482, 264] on button "Use vendor partner images Automatically updated, professionally curated images …" at bounding box center [483, 259] width 14 height 14
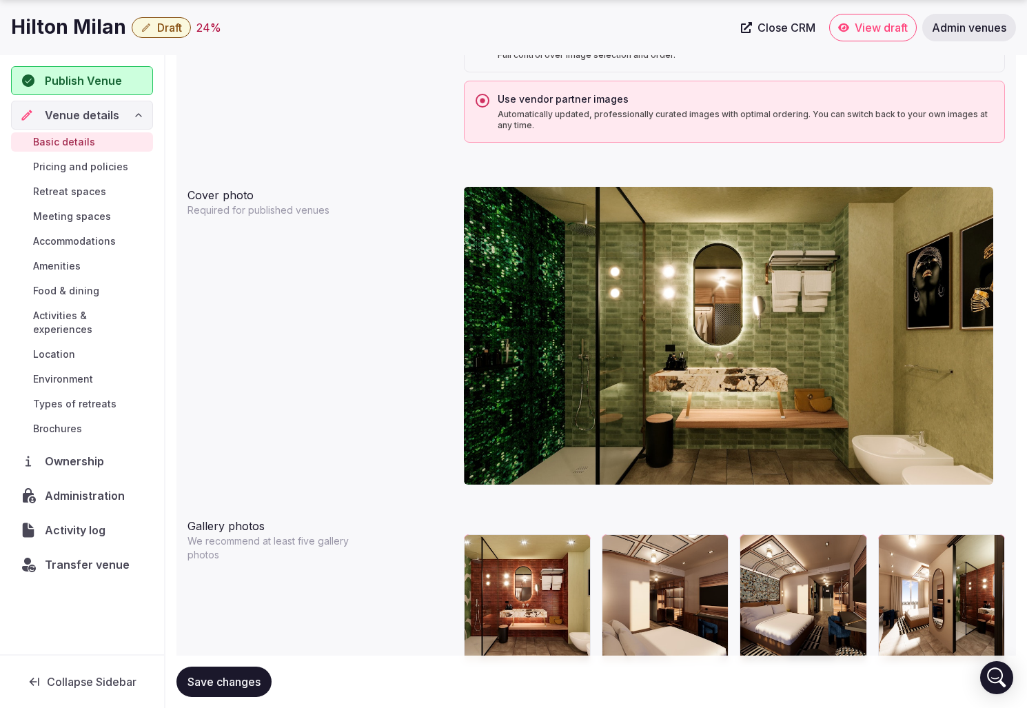
scroll to position [1248, 0]
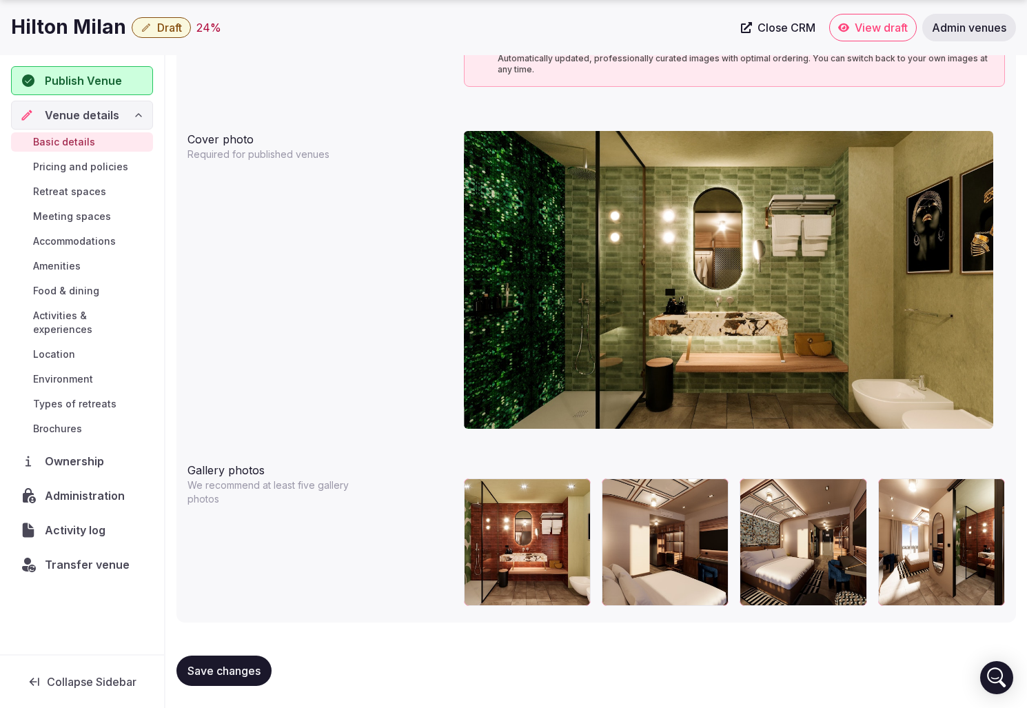
type button "yes"
